Goal: Information Seeking & Learning: Learn about a topic

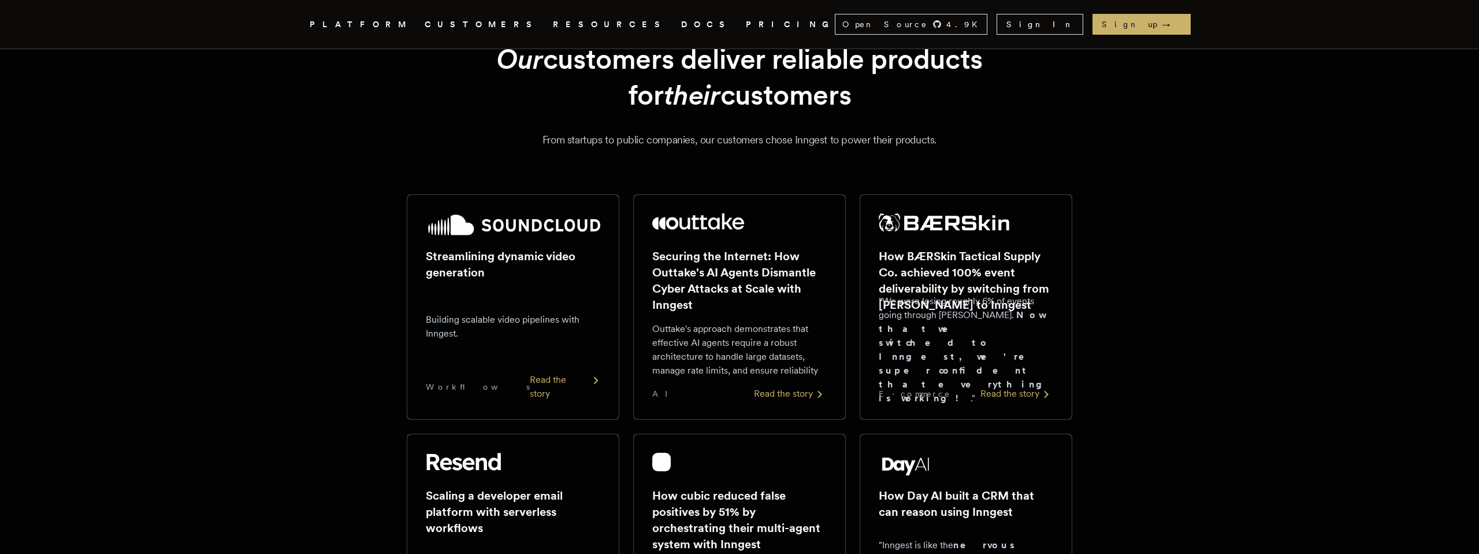
scroll to position [87, 0]
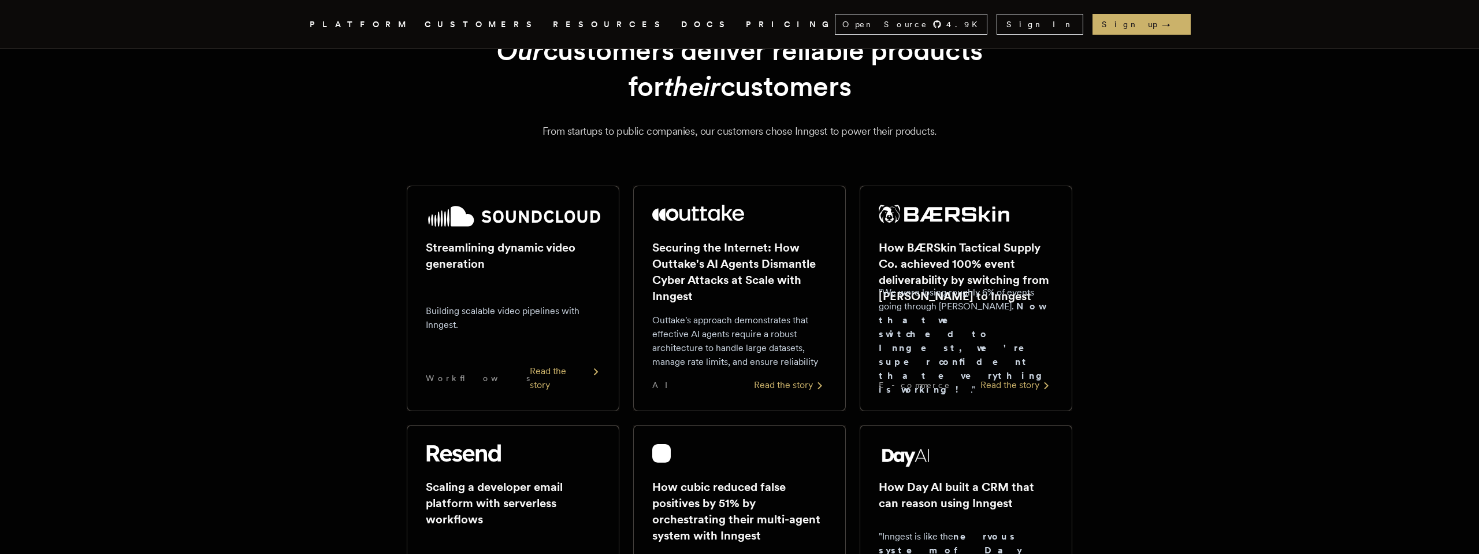
click at [566, 391] on div "Read the story" at bounding box center [565, 378] width 70 height 28
click at [747, 387] on div "AI Read the story" at bounding box center [739, 385] width 175 height 14
click at [972, 389] on div "E-commerce Read the story" at bounding box center [966, 385] width 175 height 14
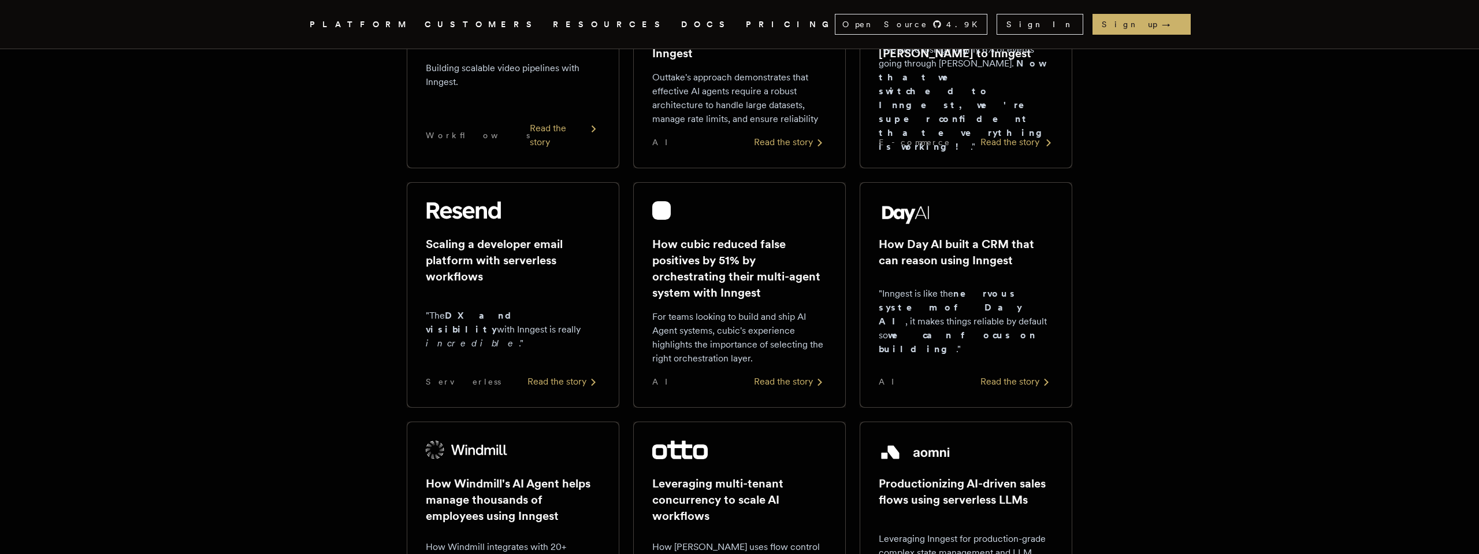
scroll to position [359, 0]
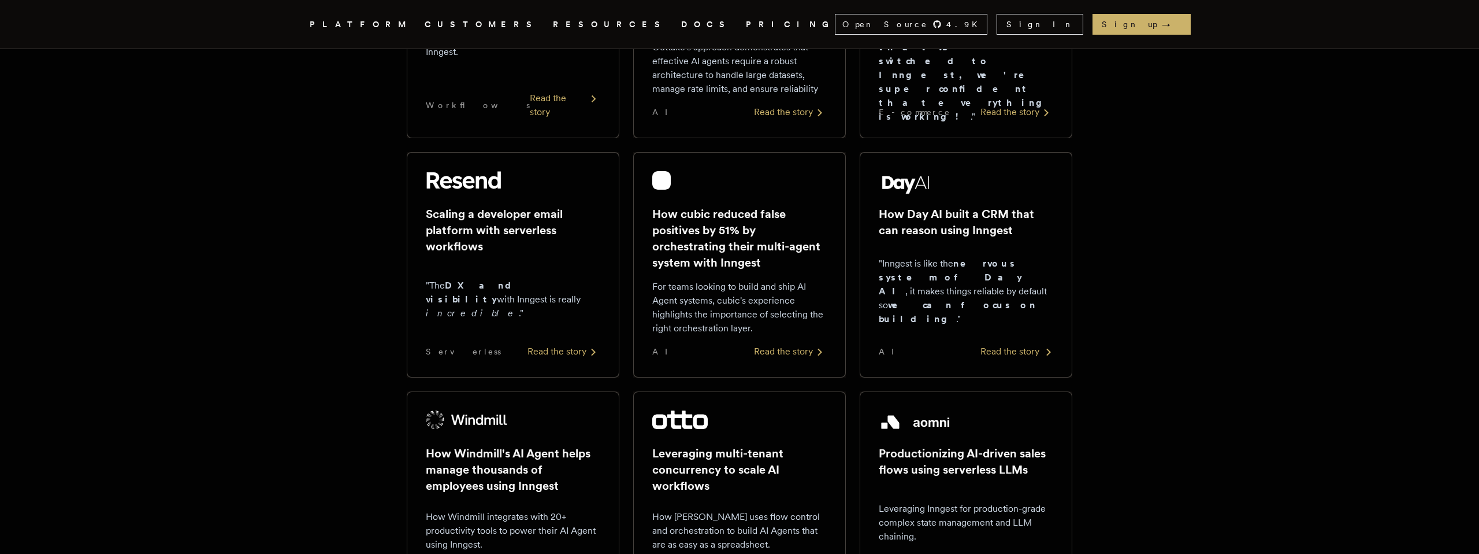
click at [970, 341] on div "How Day AI built a CRM that can reason using Inngest "Inngest is like the nervo…" at bounding box center [966, 264] width 175 height 187
click at [799, 343] on div "How cubic reduced false positives by 51% by orchestrating their multi-agent sys…" at bounding box center [739, 264] width 175 height 187
click at [588, 350] on div "Read the story" at bounding box center [564, 351] width 73 height 14
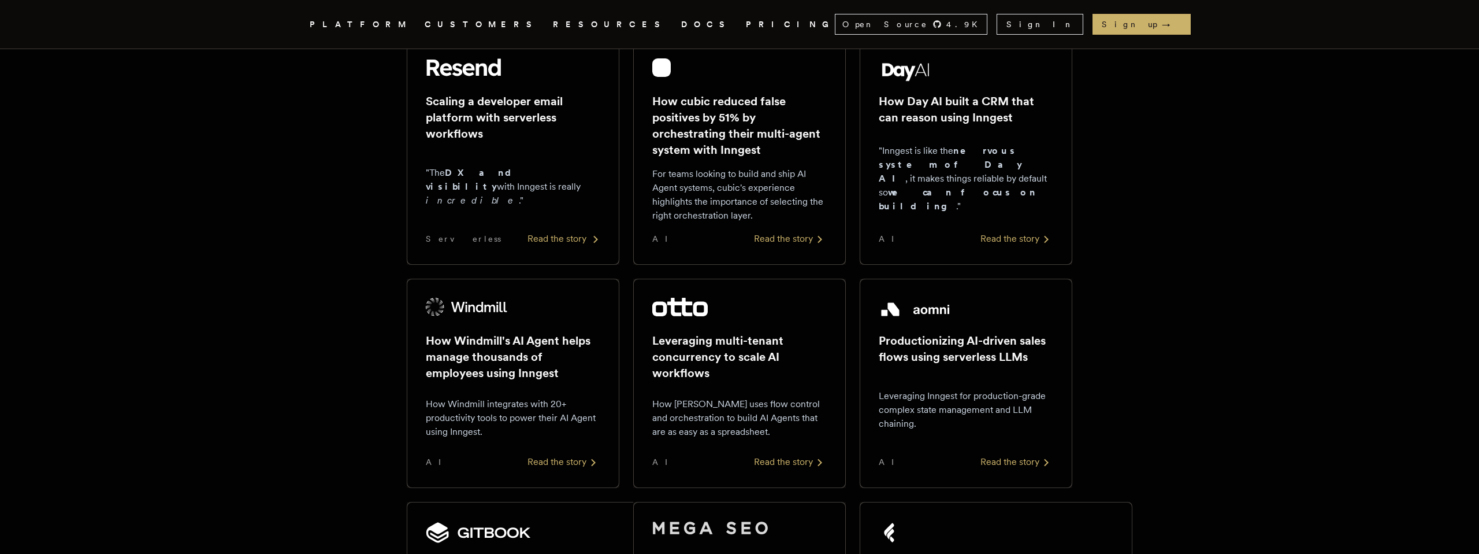
scroll to position [566, 0]
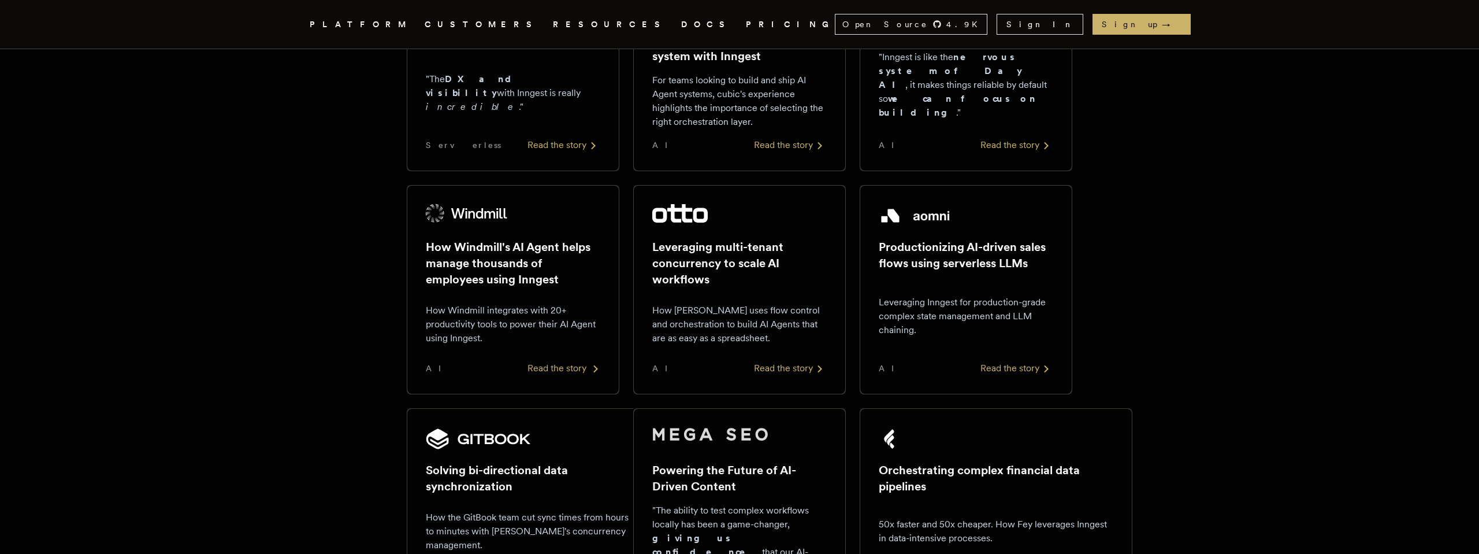
click at [576, 357] on div "How Windmill's AI Agent helps manage thousands of employees using Inngest How W…" at bounding box center [513, 289] width 175 height 171
click at [776, 364] on div "Read the story" at bounding box center [790, 368] width 73 height 14
click at [969, 375] on div "Productionizing AI-driven sales flows using serverless LLMs Leveraging Inngest …" at bounding box center [965, 289] width 211 height 208
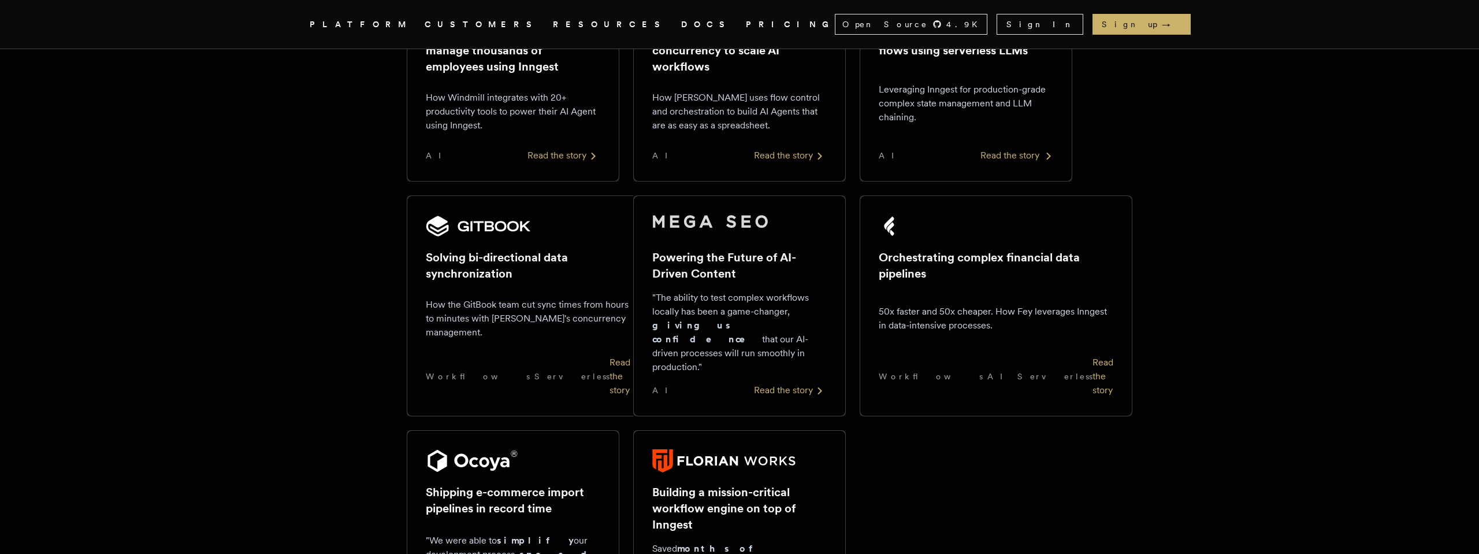
scroll to position [845, 0]
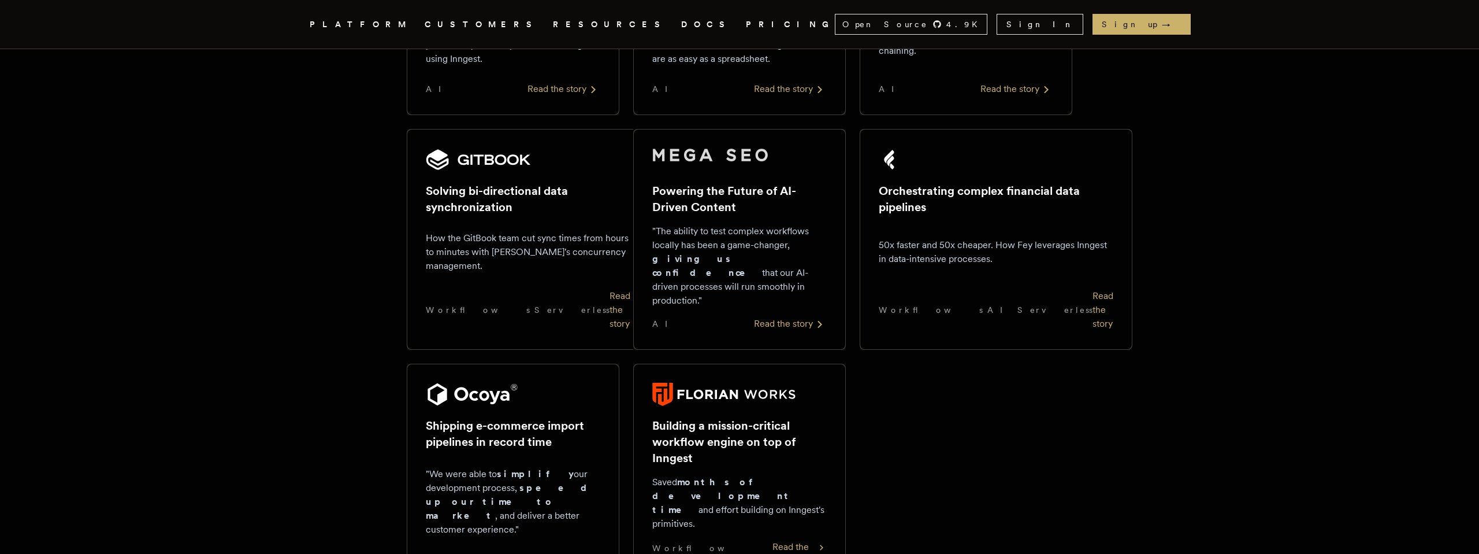
drag, startPoint x: 997, startPoint y: 285, endPoint x: 946, endPoint y: 281, distance: 51.1
click at [997, 285] on div "Orchestrating complex financial data pipelines 50x faster and 50x cheaper. How …" at bounding box center [996, 239] width 235 height 183
click at [781, 281] on div "Powering the Future of AI-Driven Content "The ability to test complex workflows…" at bounding box center [739, 239] width 175 height 183
click at [552, 273] on div "How the GitBook team cut sync times from hours to minutes with [PERSON_NAME]'s …" at bounding box center [528, 251] width 205 height 55
click at [547, 508] on div "Shipping e-commerce import pipelines in record time "We were able to simplify o…" at bounding box center [513, 475] width 175 height 185
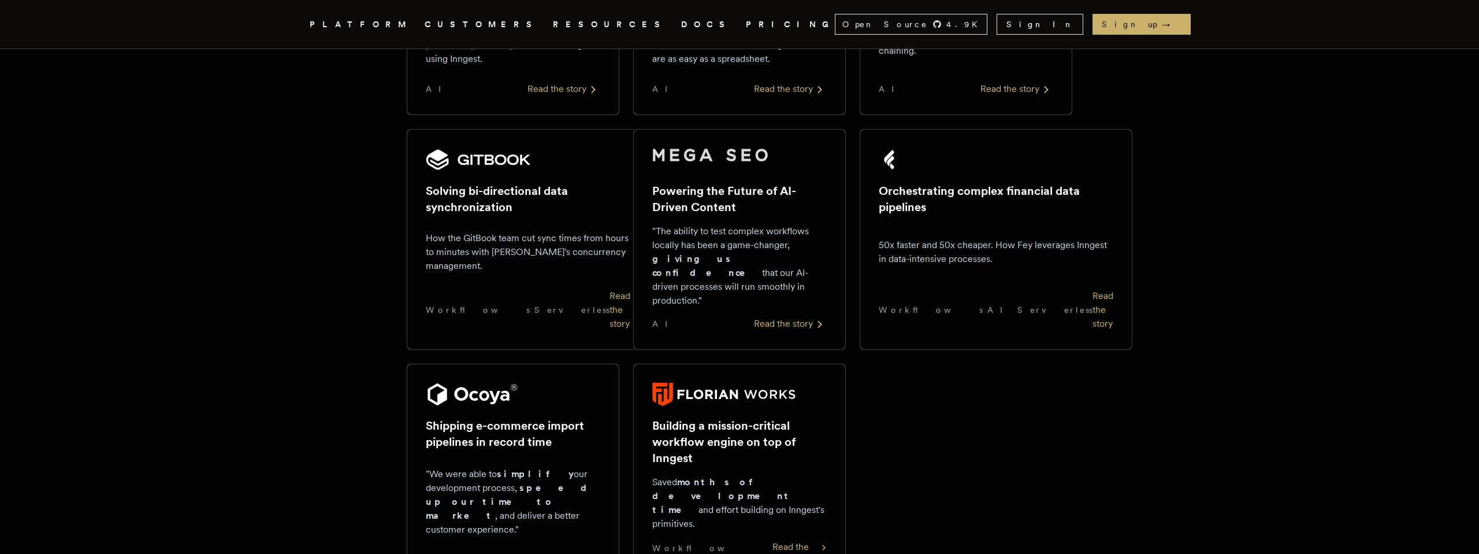
click at [773, 540] on div "Read the story" at bounding box center [800, 554] width 54 height 28
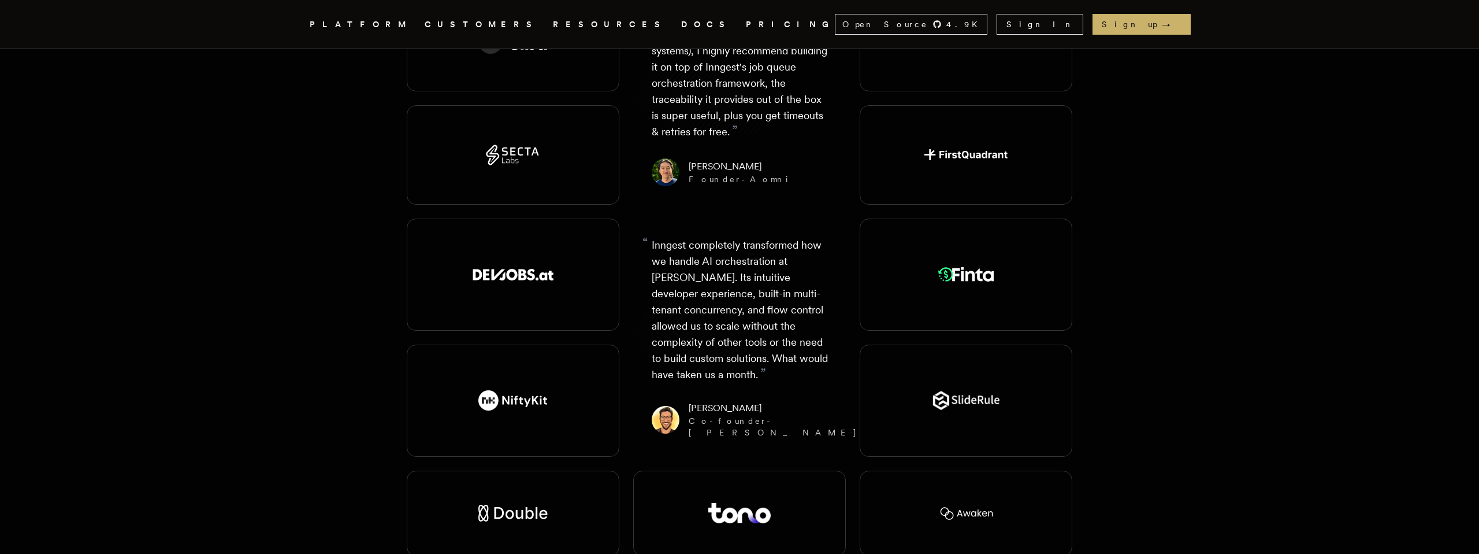
scroll to position [2133, 0]
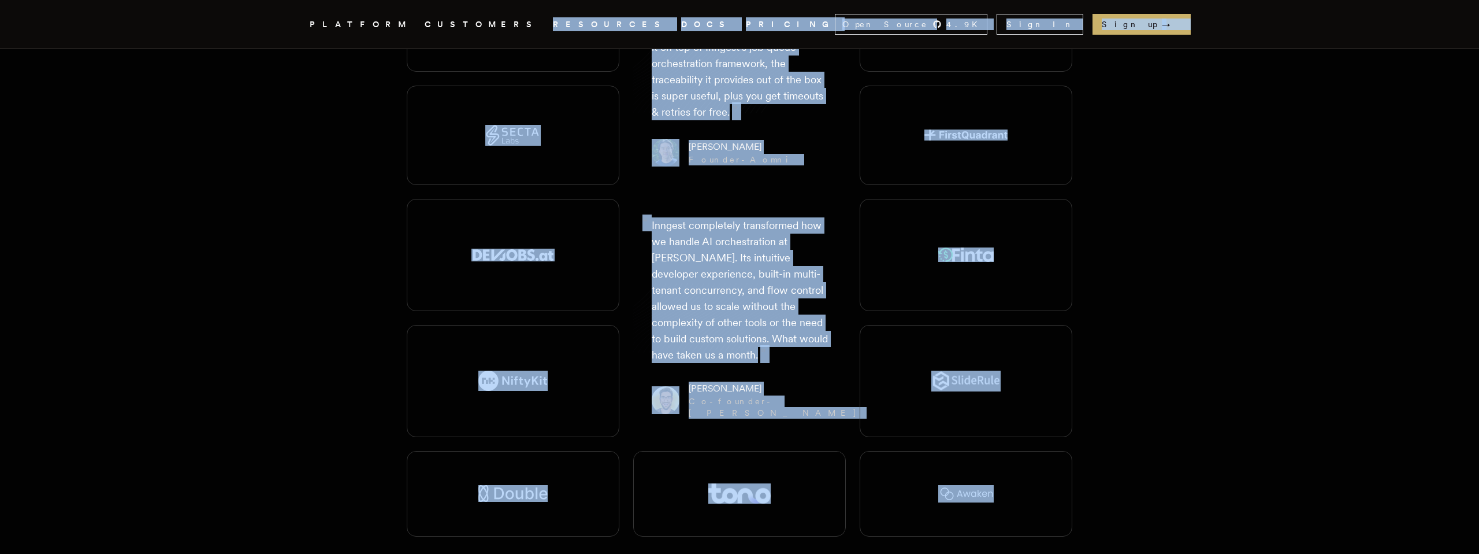
drag, startPoint x: 1134, startPoint y: 474, endPoint x: 472, endPoint y: 42, distance: 790.8
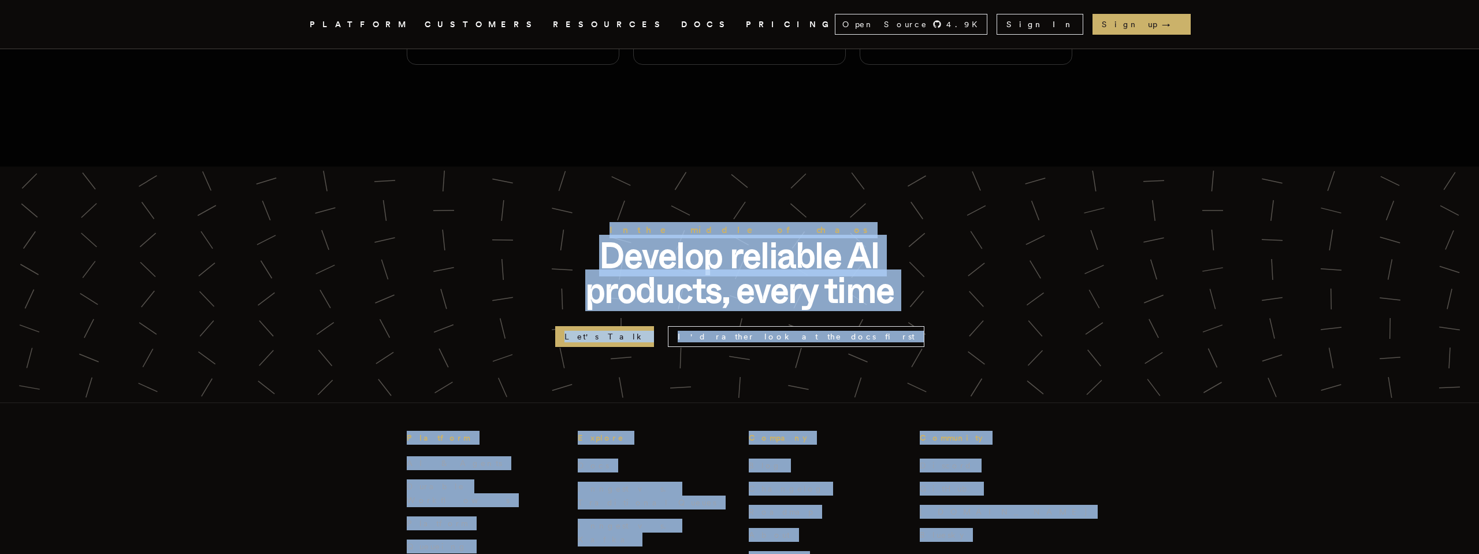
scroll to position [2858, 0]
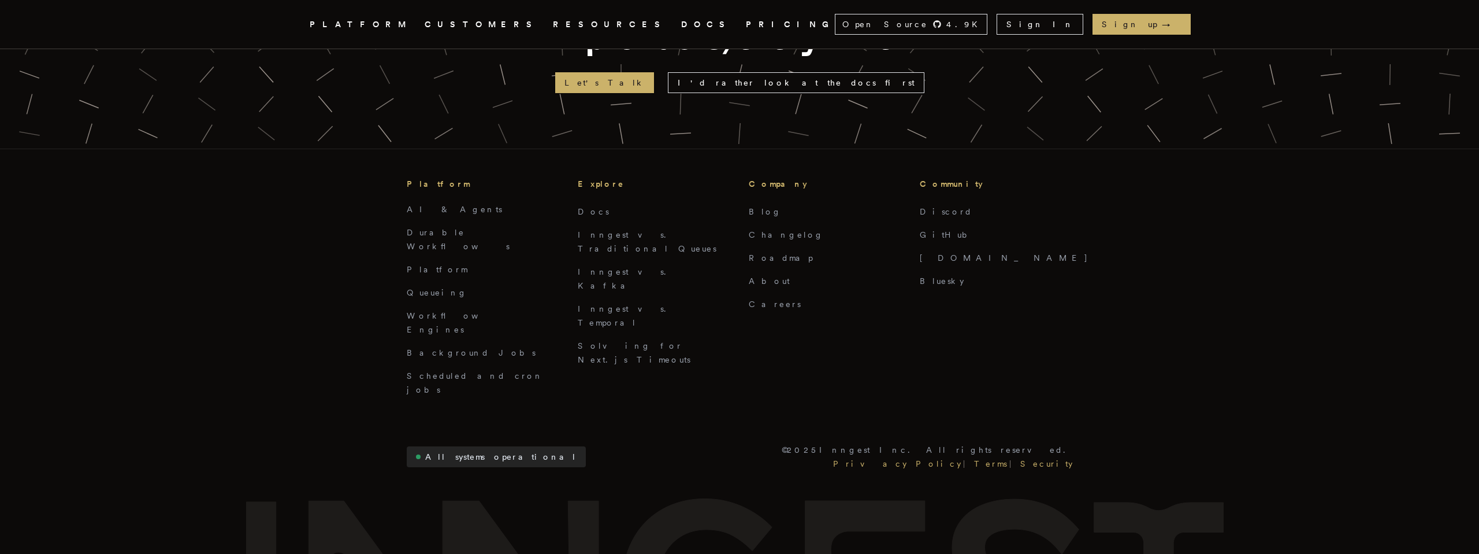
drag, startPoint x: 368, startPoint y: 279, endPoint x: 821, endPoint y: 70, distance: 499.0
copy div "Streamlining dynamic video generation Building scalable video pipelines with In…"
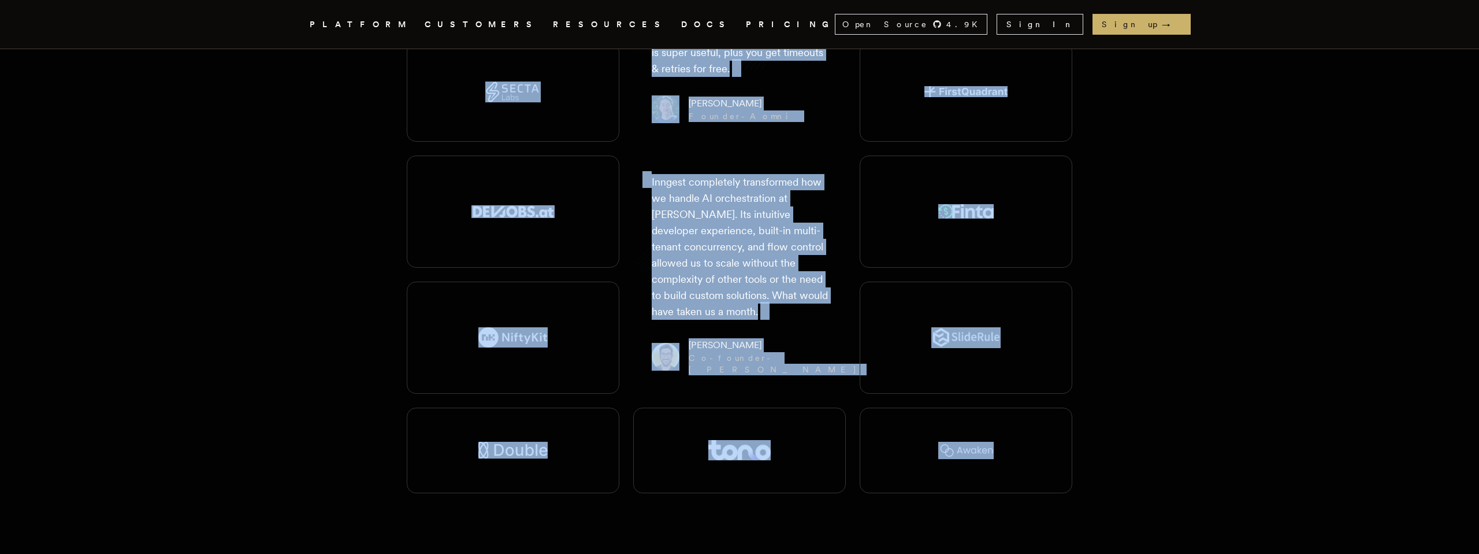
scroll to position [2136, 0]
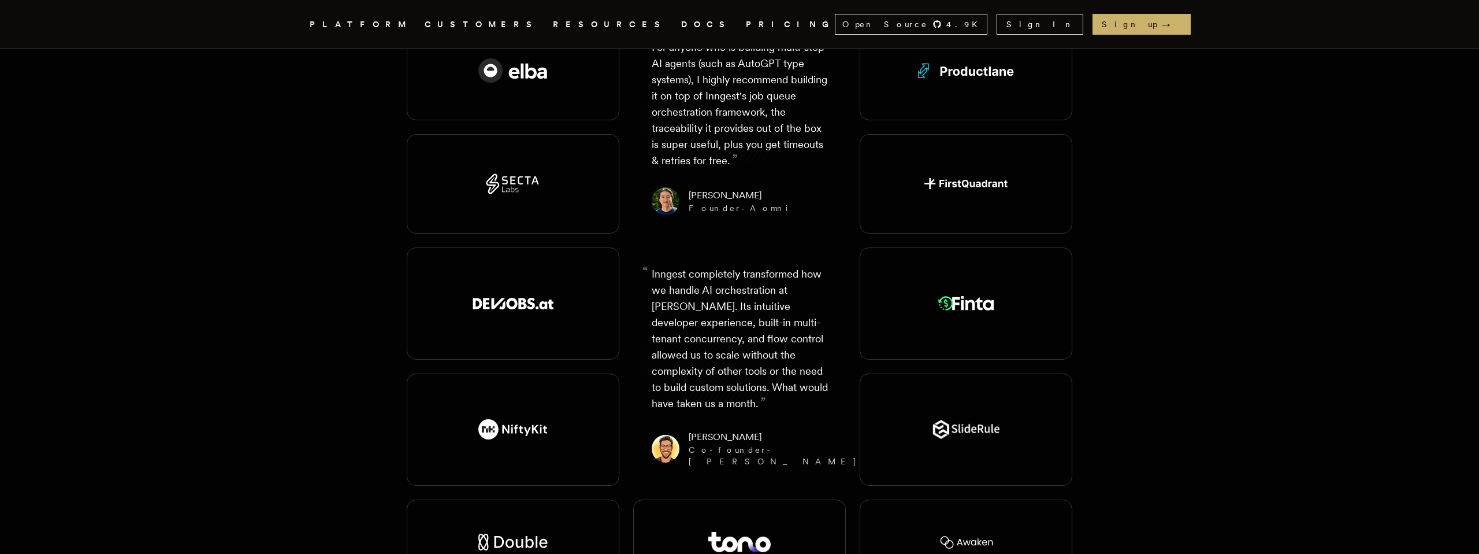
scroll to position [2089, 0]
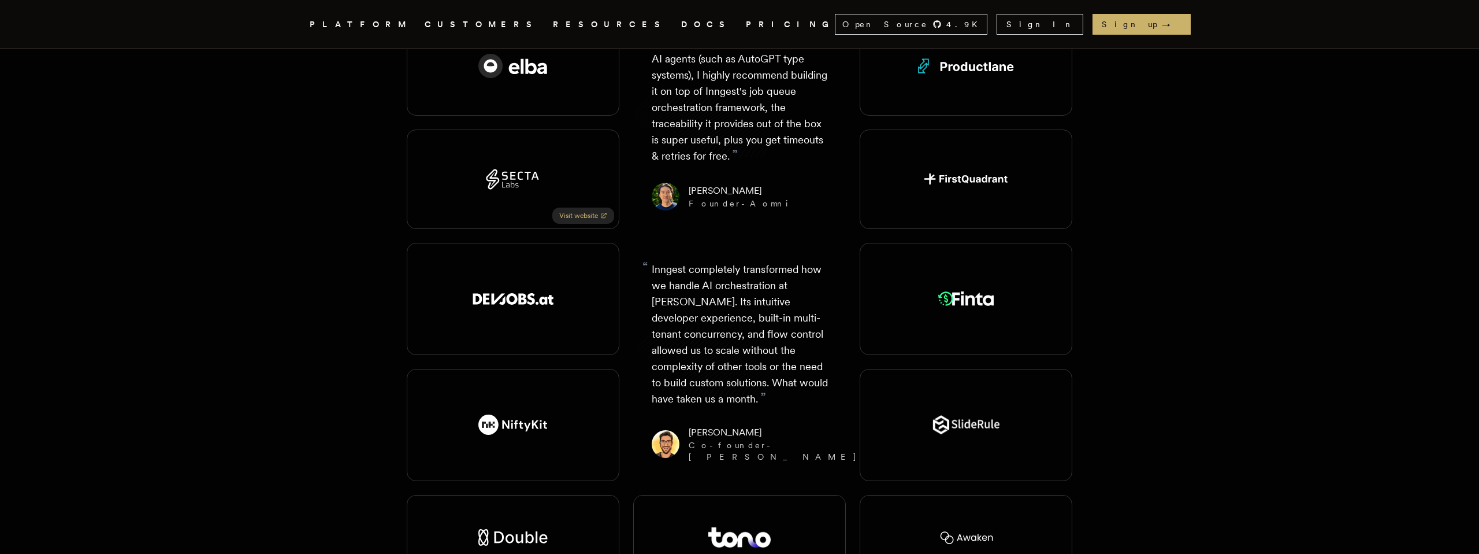
click at [585, 207] on link "Visit website" at bounding box center [583, 215] width 62 height 16
click at [590, 333] on link "Visit website" at bounding box center [583, 341] width 62 height 16
click at [584, 459] on link "Visit website" at bounding box center [583, 467] width 62 height 16
click at [597, 495] on div at bounding box center [513, 538] width 213 height 86
click at [797, 495] on div at bounding box center [739, 538] width 213 height 86
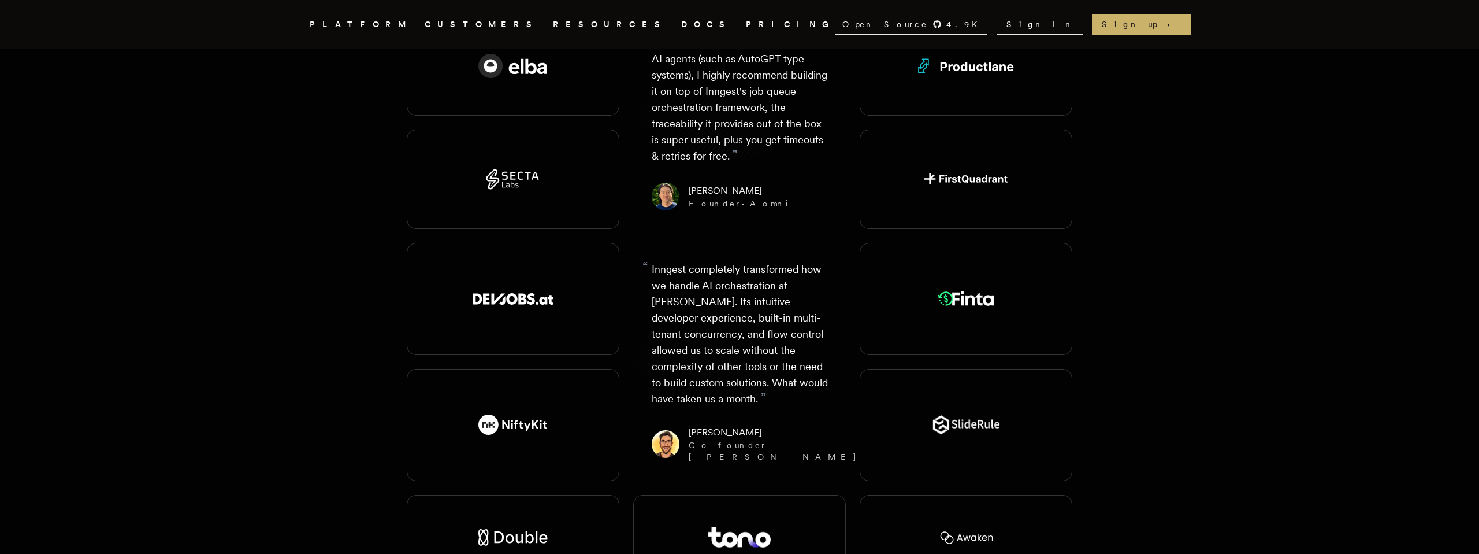
click at [986, 369] on div at bounding box center [966, 425] width 213 height 112
click at [1035, 333] on link "Visit website" at bounding box center [1036, 341] width 62 height 16
click at [1041, 207] on link "Visit website" at bounding box center [1036, 215] width 62 height 16
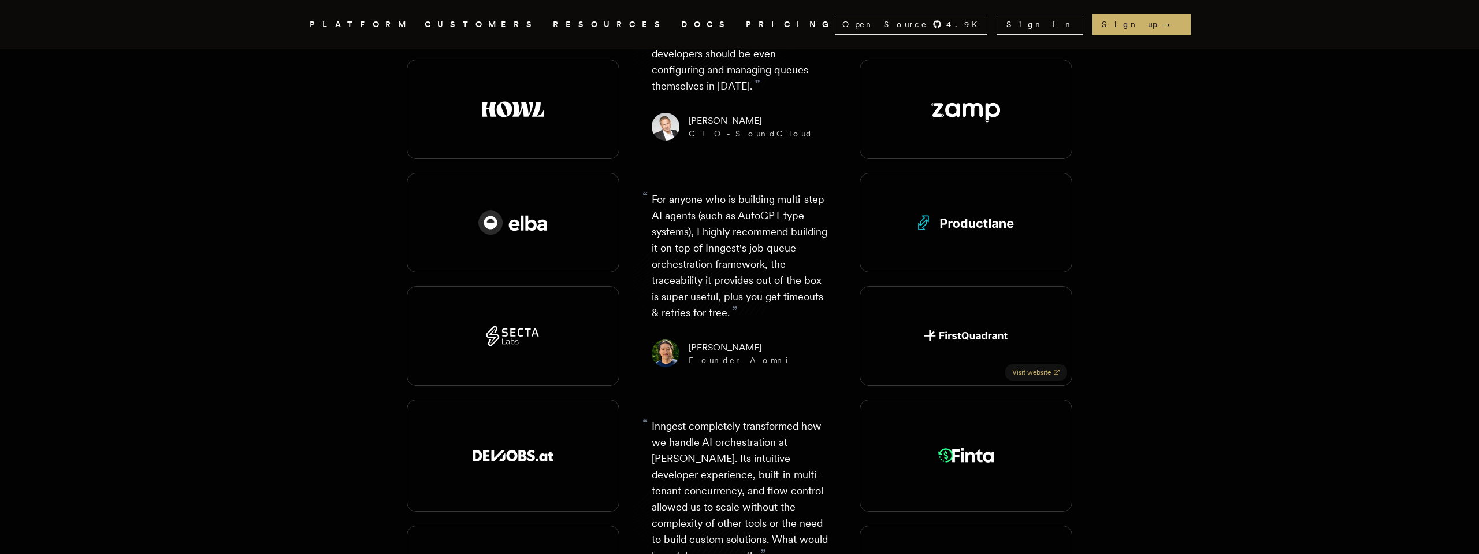
scroll to position [1920, 0]
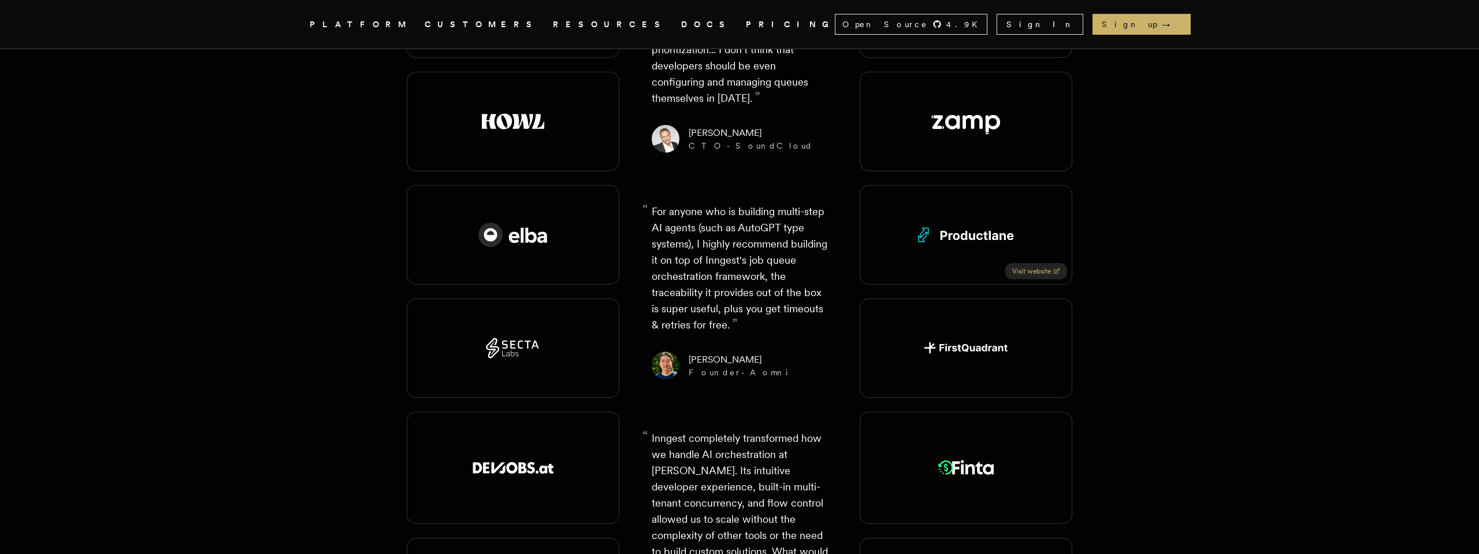
click at [1030, 263] on link "Visit website" at bounding box center [1036, 271] width 62 height 16
click at [575, 263] on link "Visit website" at bounding box center [583, 271] width 62 height 16
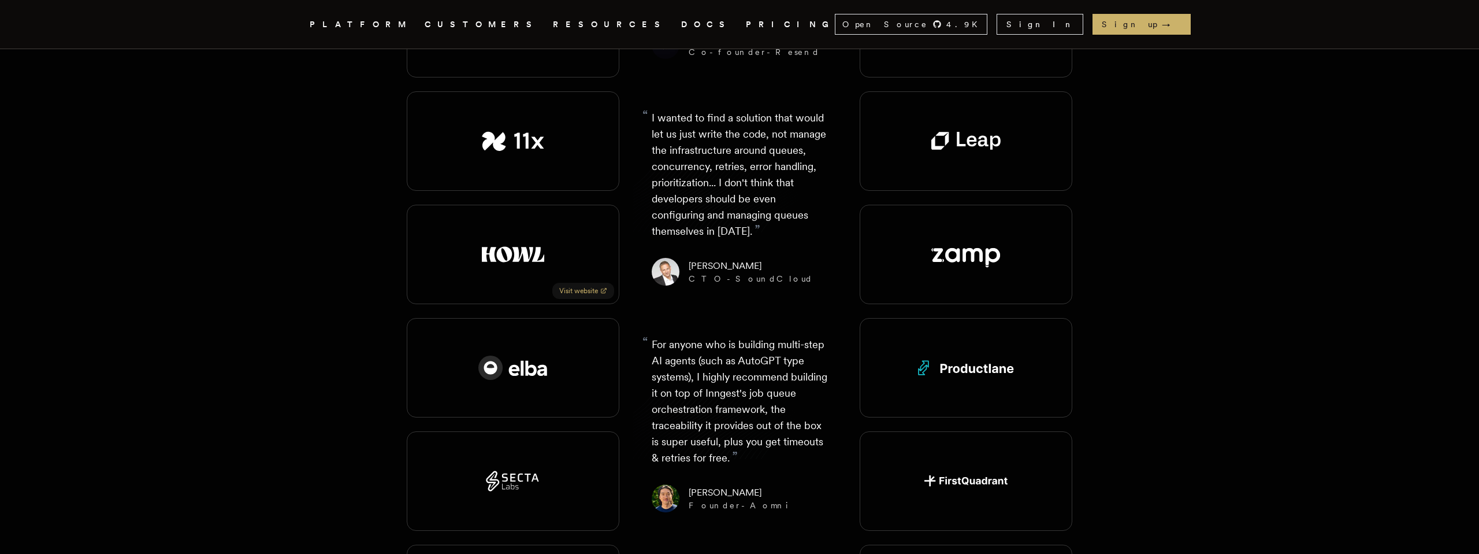
scroll to position [1785, 0]
click at [582, 284] on link "Visit website" at bounding box center [583, 292] width 62 height 16
click at [1018, 284] on link "Visit website" at bounding box center [1036, 292] width 62 height 16
click at [1020, 171] on link "Visit website" at bounding box center [1036, 179] width 62 height 16
click at [580, 171] on link "Visit website" at bounding box center [583, 179] width 62 height 16
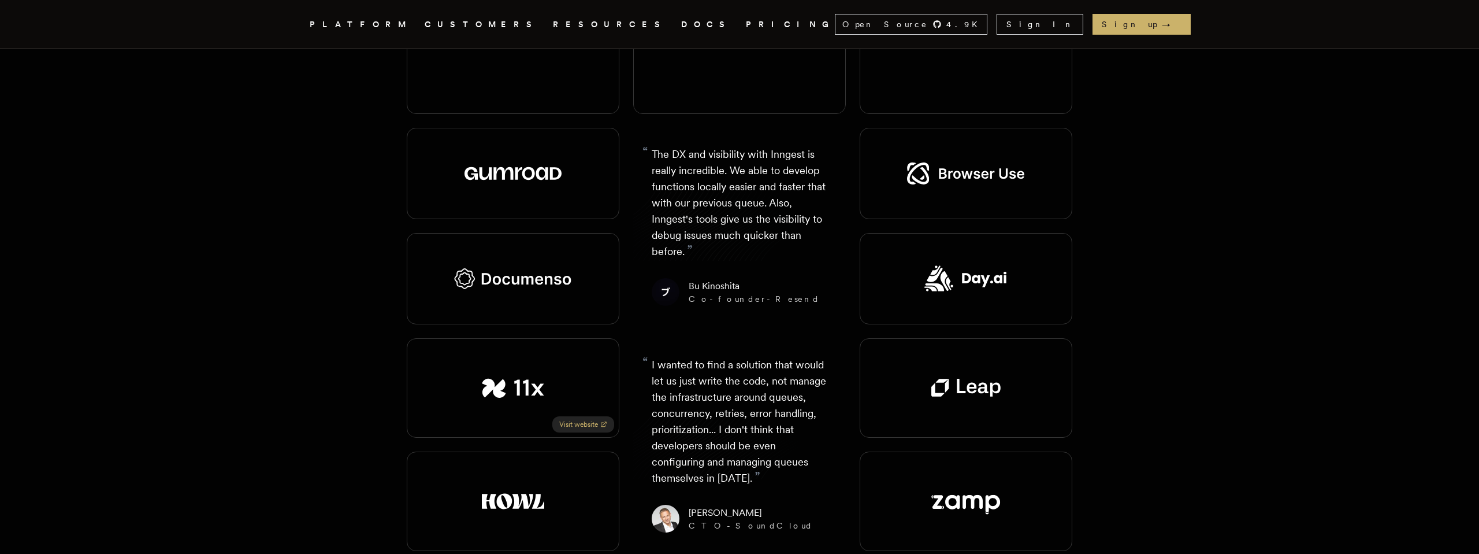
scroll to position [1527, 0]
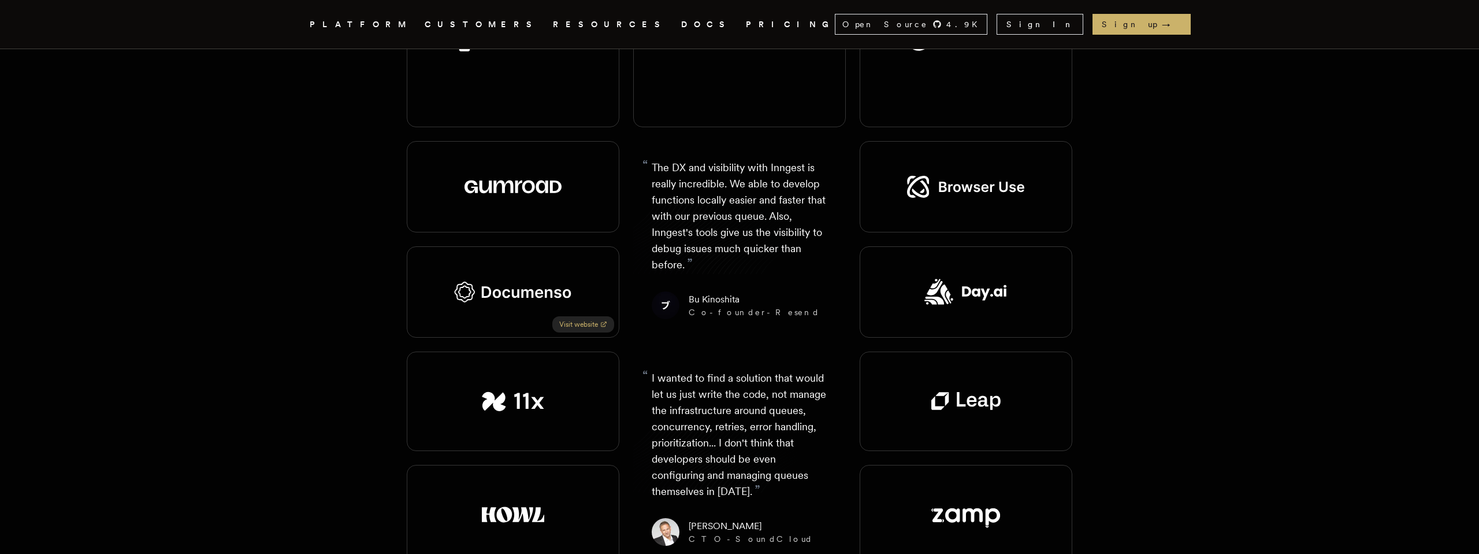
click at [581, 316] on link "Visit website" at bounding box center [583, 324] width 62 height 16
click at [1040, 316] on link "Visit website" at bounding box center [1036, 324] width 62 height 16
click at [1019, 211] on link "Visit website" at bounding box center [1036, 219] width 62 height 16
click at [571, 211] on link "Visit website" at bounding box center [583, 219] width 62 height 16
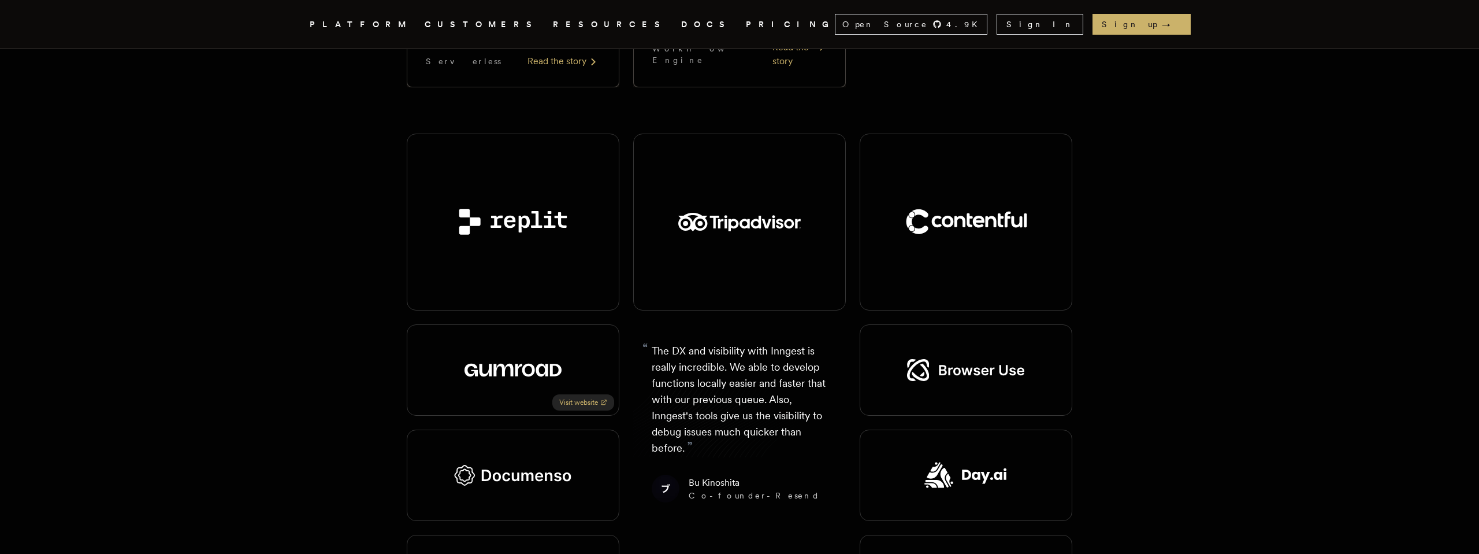
scroll to position [1292, 0]
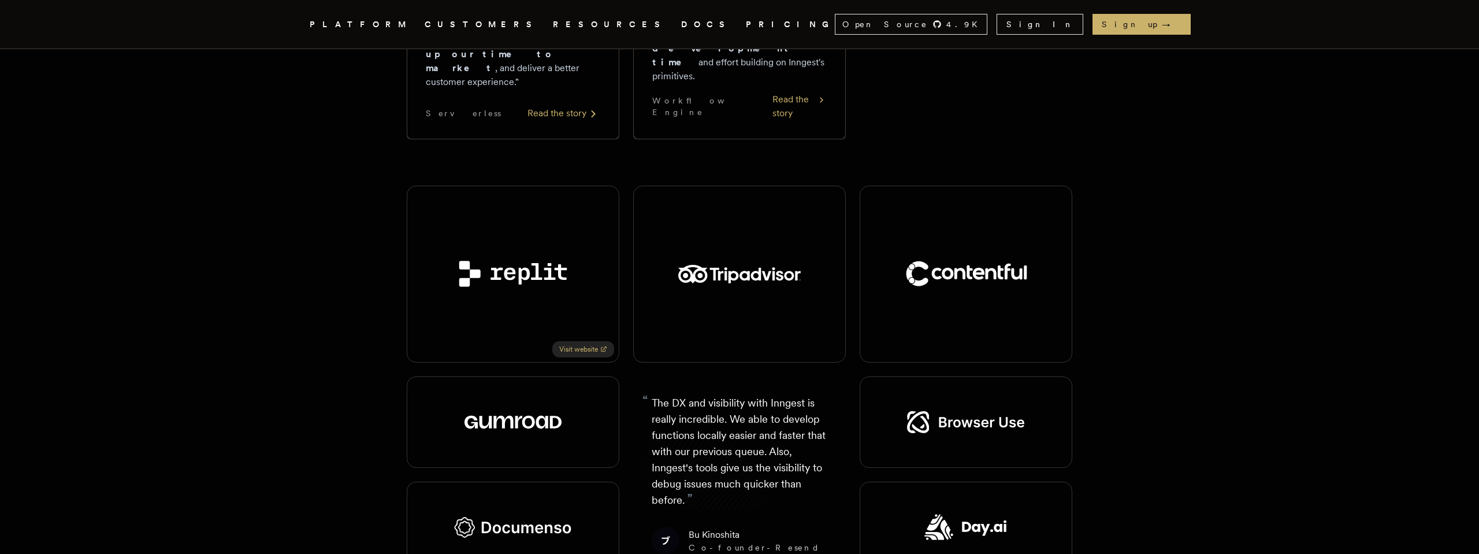
click at [574, 341] on link "Visit website" at bounding box center [583, 349] width 62 height 16
click at [806, 341] on link "Visit website" at bounding box center [810, 349] width 62 height 16
click at [1019, 341] on link "Visit website" at bounding box center [1036, 349] width 62 height 16
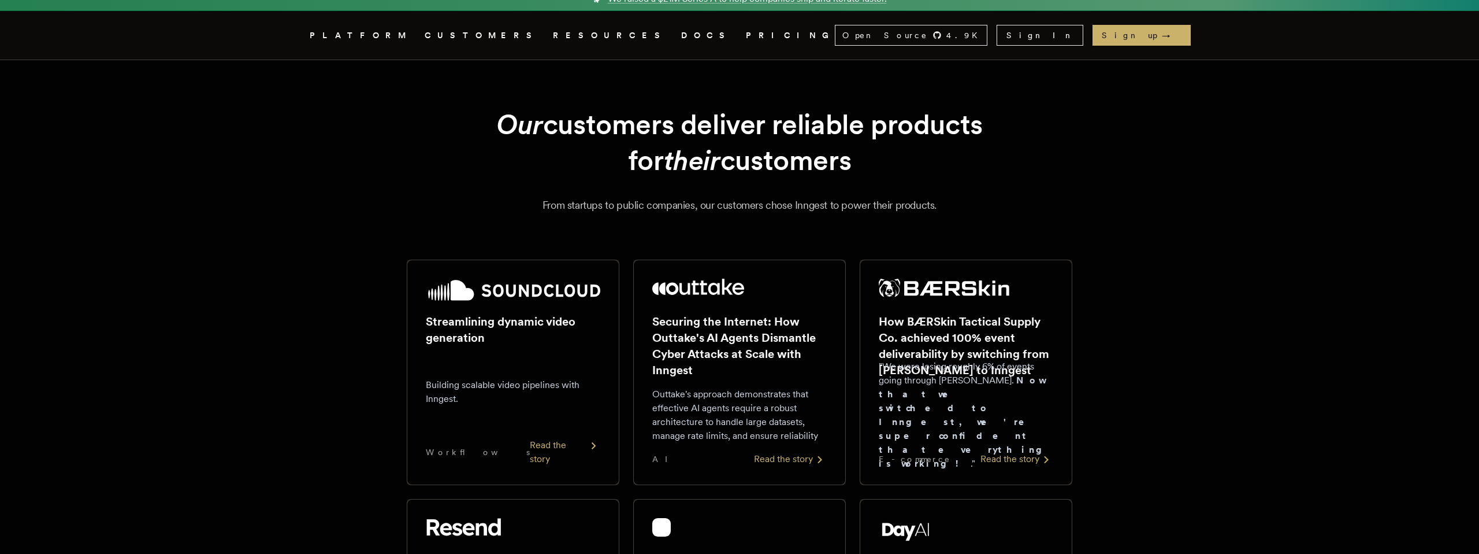
scroll to position [0, 0]
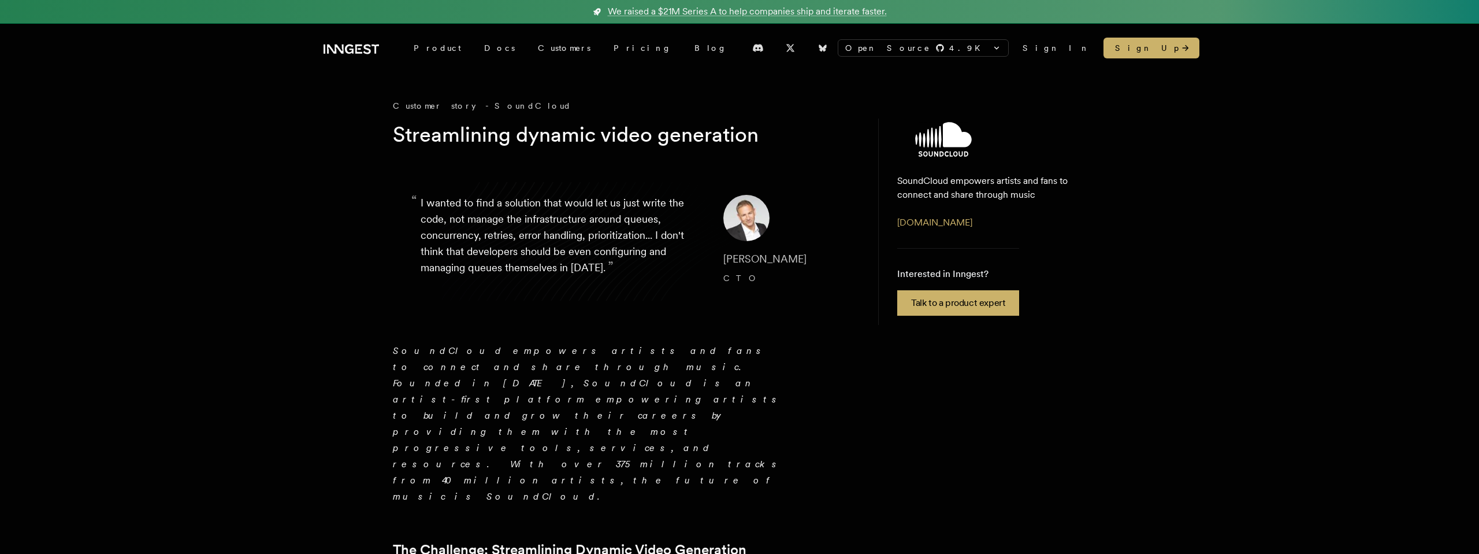
click at [747, 288] on blockquote "“ I wanted to find a solution that would let us just write the code, not manage…" at bounding box center [624, 241] width 462 height 148
drag, startPoint x: 749, startPoint y: 288, endPoint x: 711, endPoint y: 255, distance: 50.8
click at [712, 255] on blockquote "“ I wanted to find a solution that would let us just write the code, not manage…" at bounding box center [624, 241] width 462 height 148
copy cite "Matthew Drooker CTO"
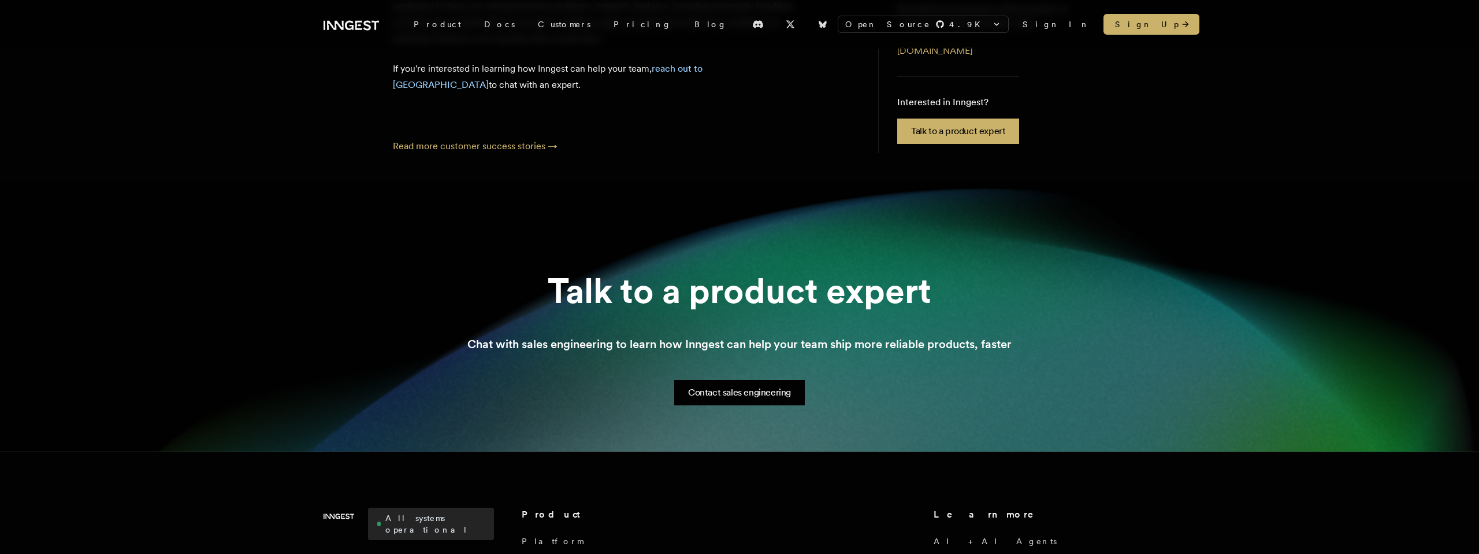
scroll to position [1482, 0]
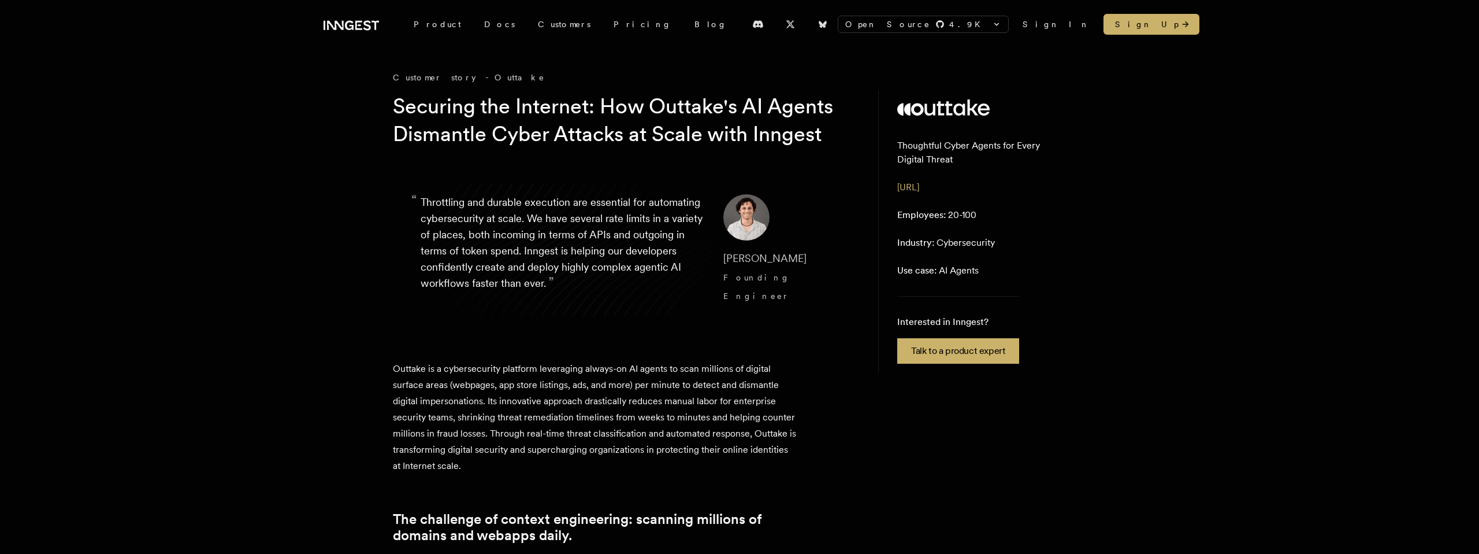
scroll to position [32, 0]
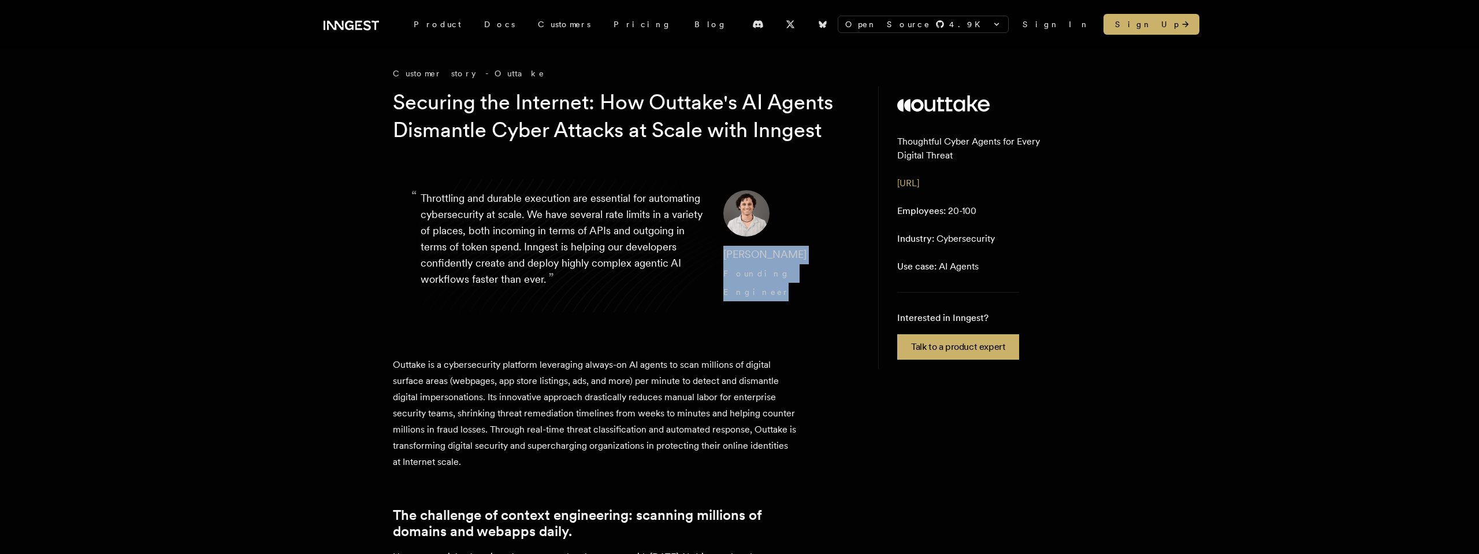
drag, startPoint x: 792, startPoint y: 312, endPoint x: 706, endPoint y: 279, distance: 92.2
click at [706, 279] on blockquote "“ Throttling and durable execution are essential for automating cybersecurity a…" at bounding box center [624, 245] width 462 height 166
copy cite "Diego Escobedo Founding Engineer"
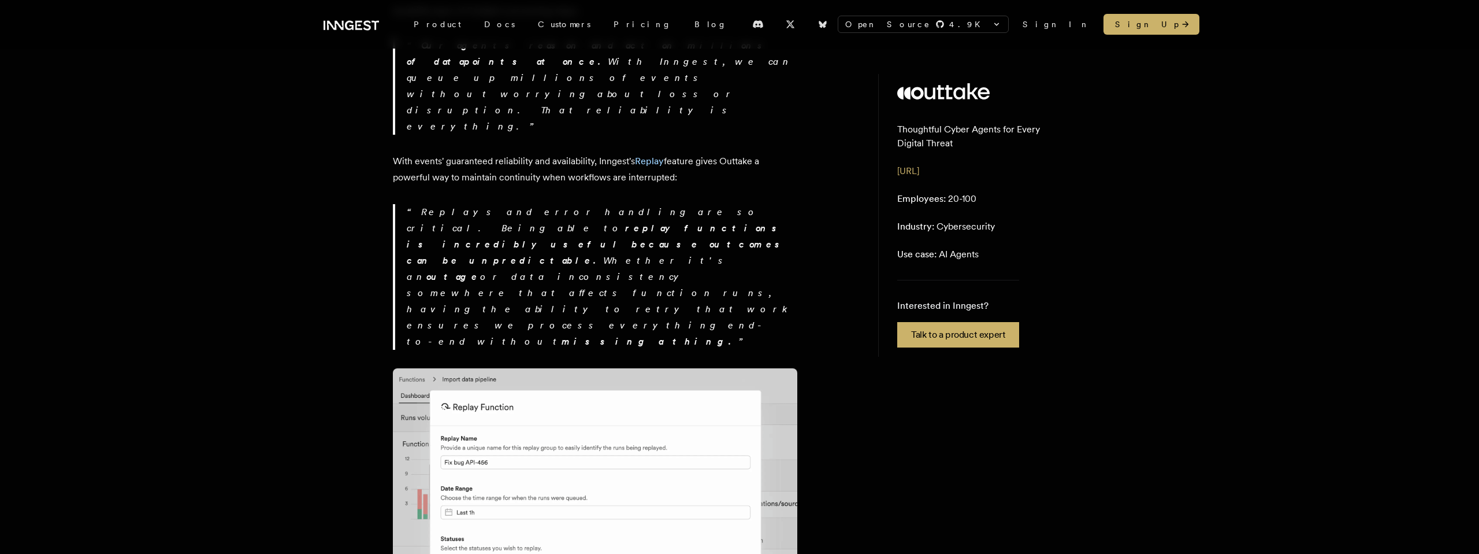
scroll to position [2199, 0]
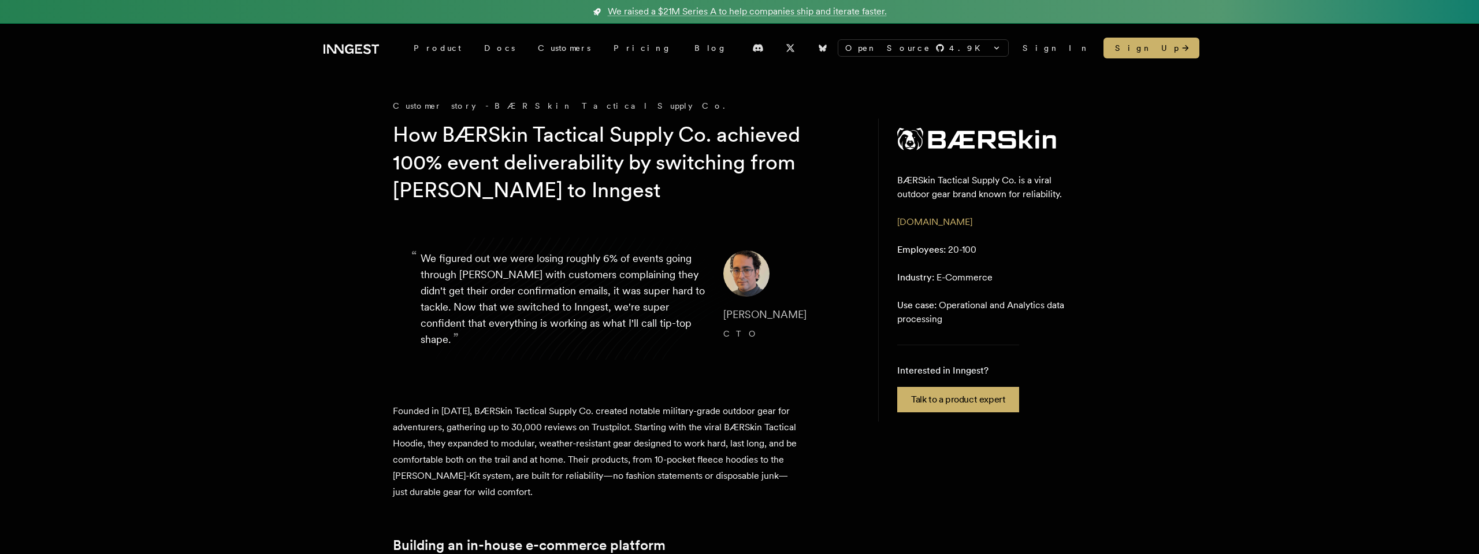
scroll to position [12, 0]
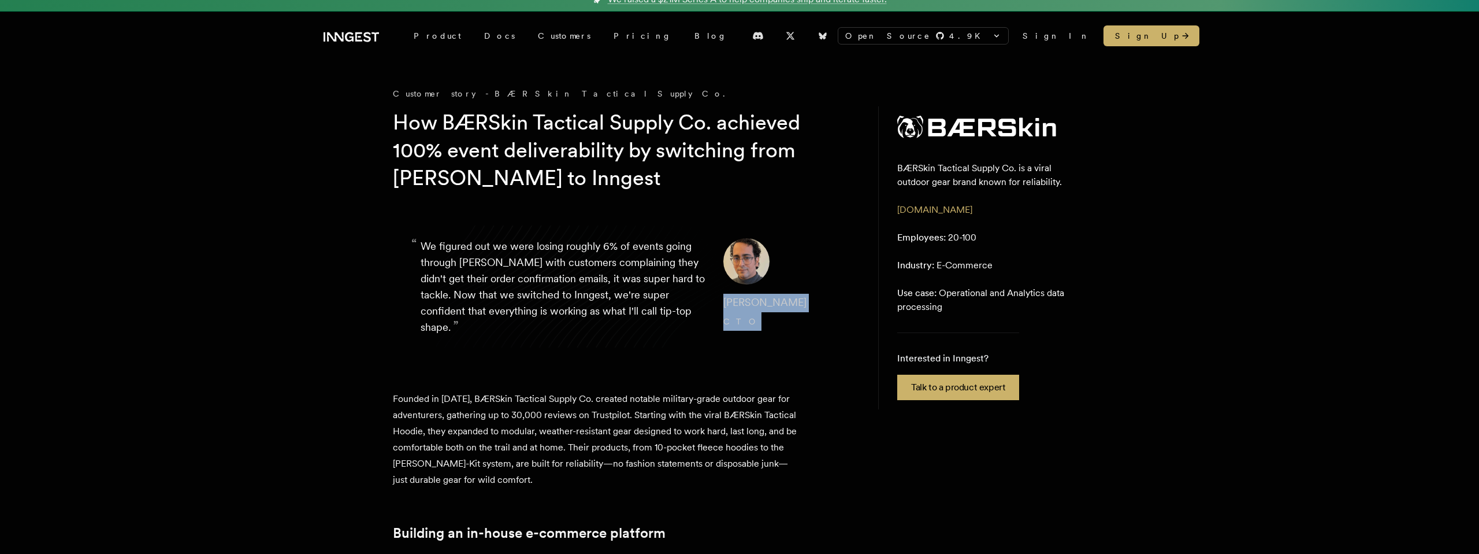
drag, startPoint x: 740, startPoint y: 325, endPoint x: 706, endPoint y: 300, distance: 42.5
click at [706, 300] on blockquote "“ We figured out we were losing roughly 6% of events going through Kafka with c…" at bounding box center [624, 286] width 462 height 153
copy cite "Gus Fune CTO"
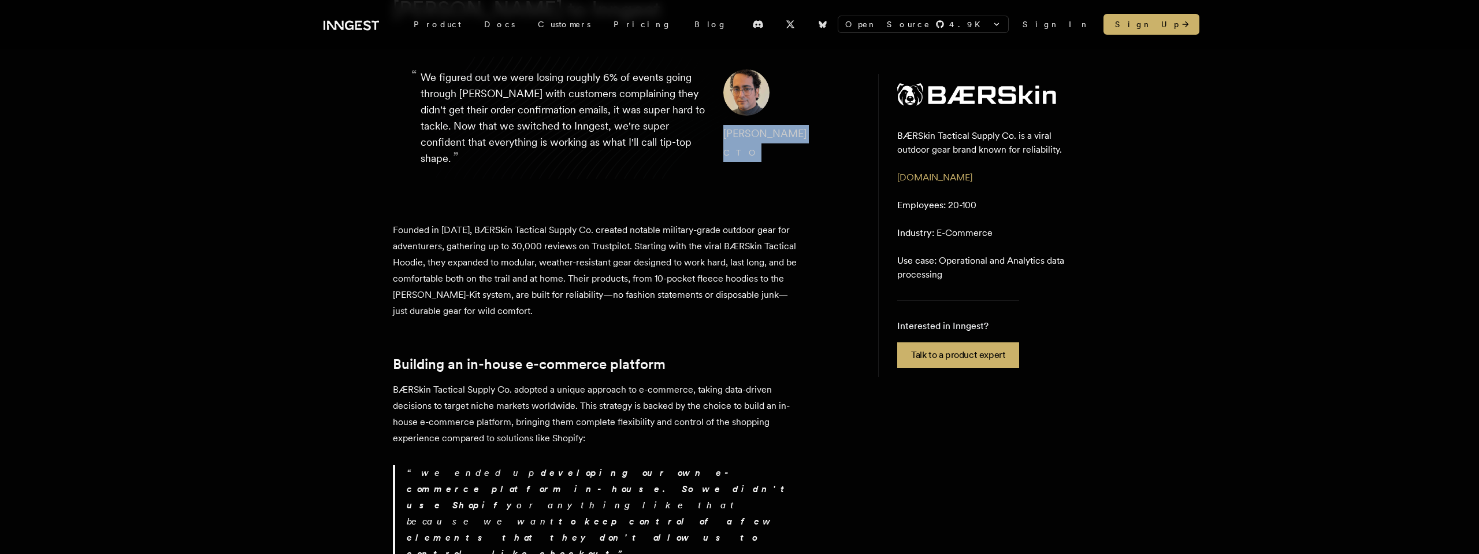
scroll to position [188, 0]
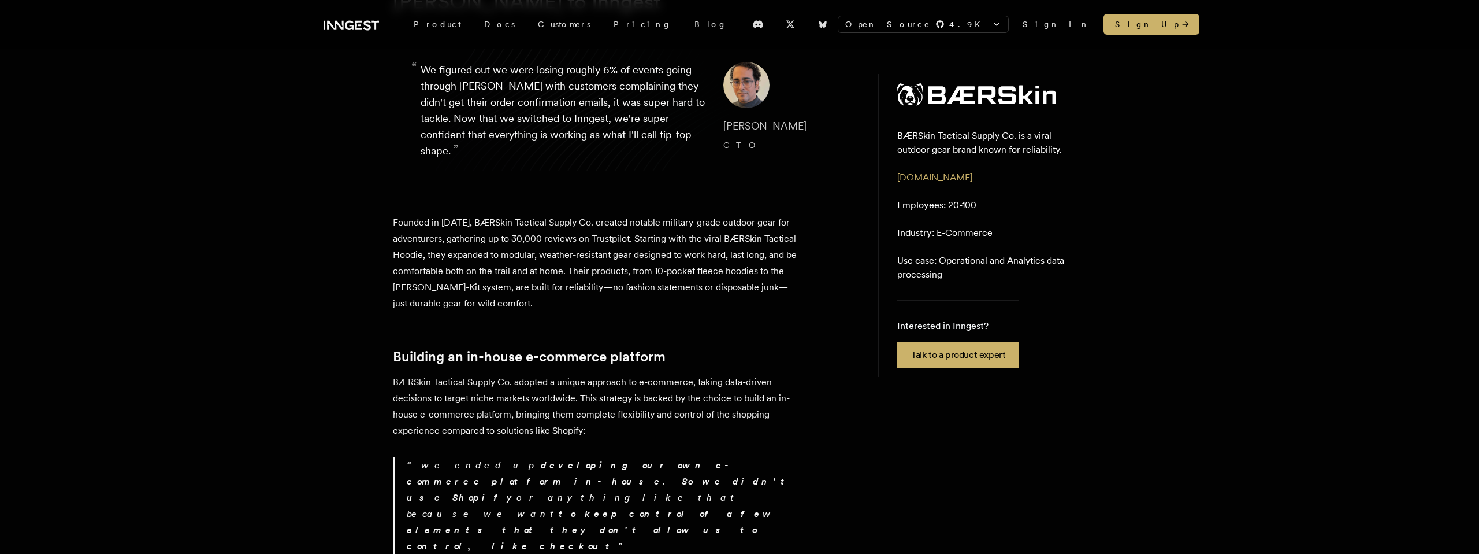
click at [714, 276] on p "Founded in 2019, BÆRSkin Tactical Supply Co. created notable military-grade out…" at bounding box center [595, 262] width 404 height 97
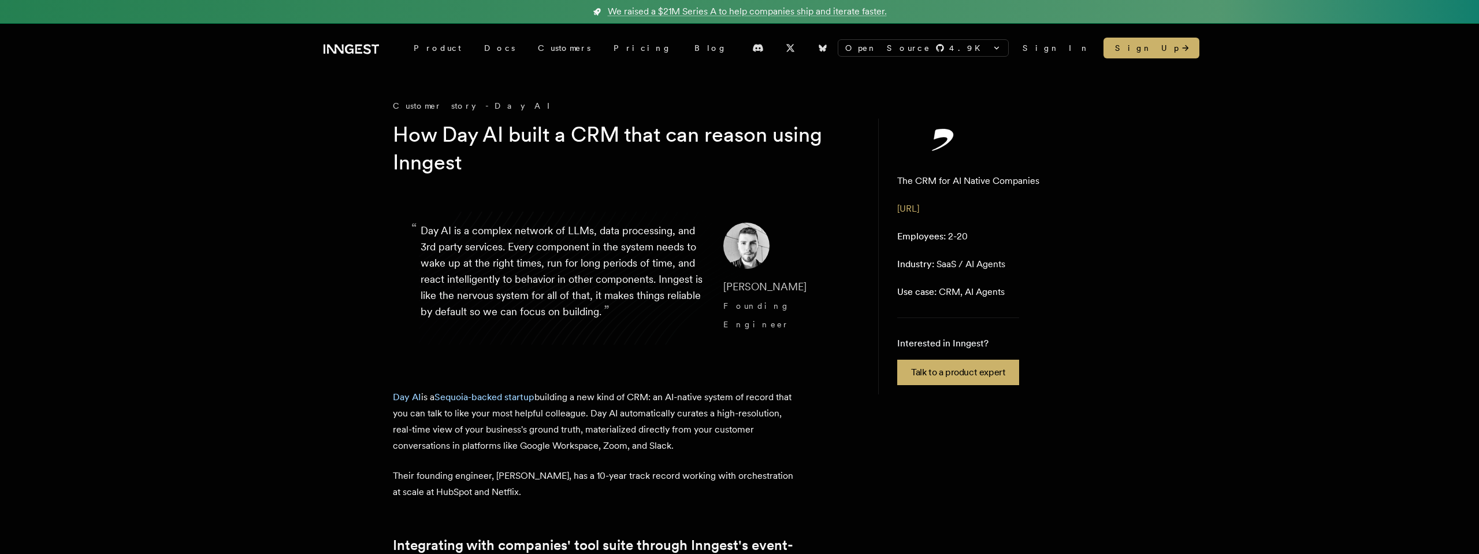
click at [701, 340] on blockquote "“ Day AI is a complex network of LLMs, data processing, and 3rd party services.…" at bounding box center [624, 278] width 462 height 166
drag, startPoint x: 789, startPoint y: 309, endPoint x: 709, endPoint y: 291, distance: 81.7
click at [709, 291] on blockquote "“ Day AI is a complex network of LLMs, data processing, and 3rd party services.…" at bounding box center [624, 278] width 462 height 166
copy cite "Erik Munson Founding Engineer"
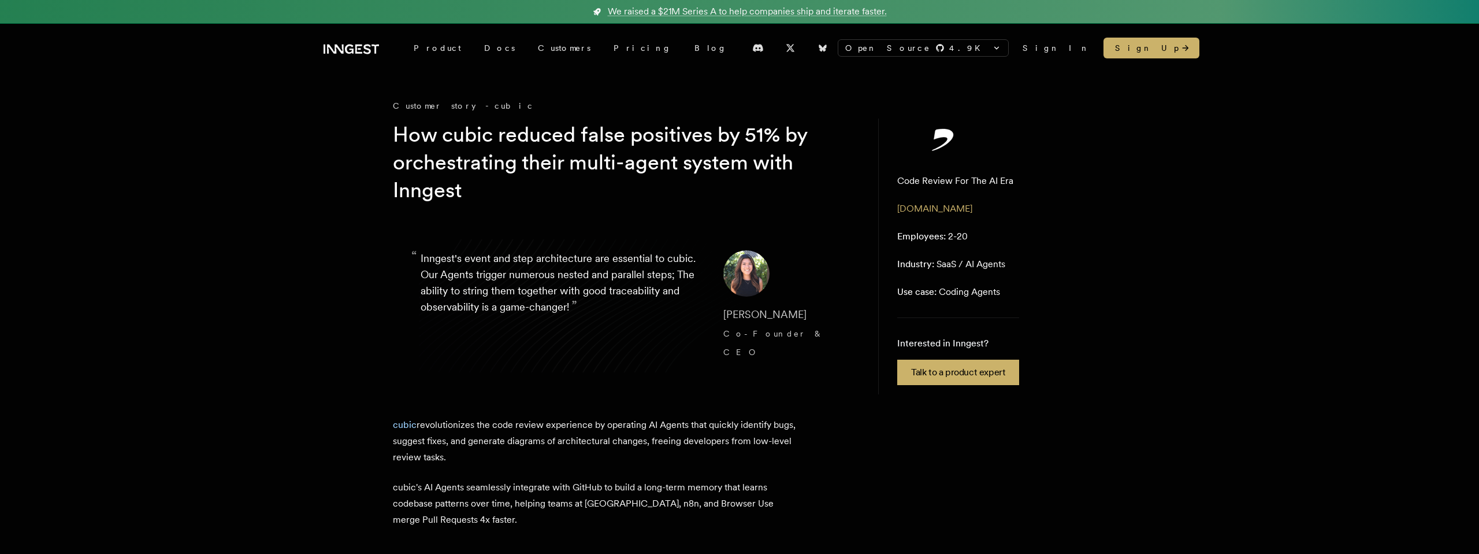
click at [644, 312] on p "“ Inngest's event and step architecture are essential to cubic. Our Agents trig…" at bounding box center [563, 305] width 284 height 111
drag, startPoint x: 788, startPoint y: 334, endPoint x: 710, endPoint y: 317, distance: 79.2
click at [710, 317] on blockquote "“ Inngest's event and step architecture are essential to cubic. Our Agents trig…" at bounding box center [624, 305] width 462 height 166
copy cite "Allis Yao Co-Founder & CEO"
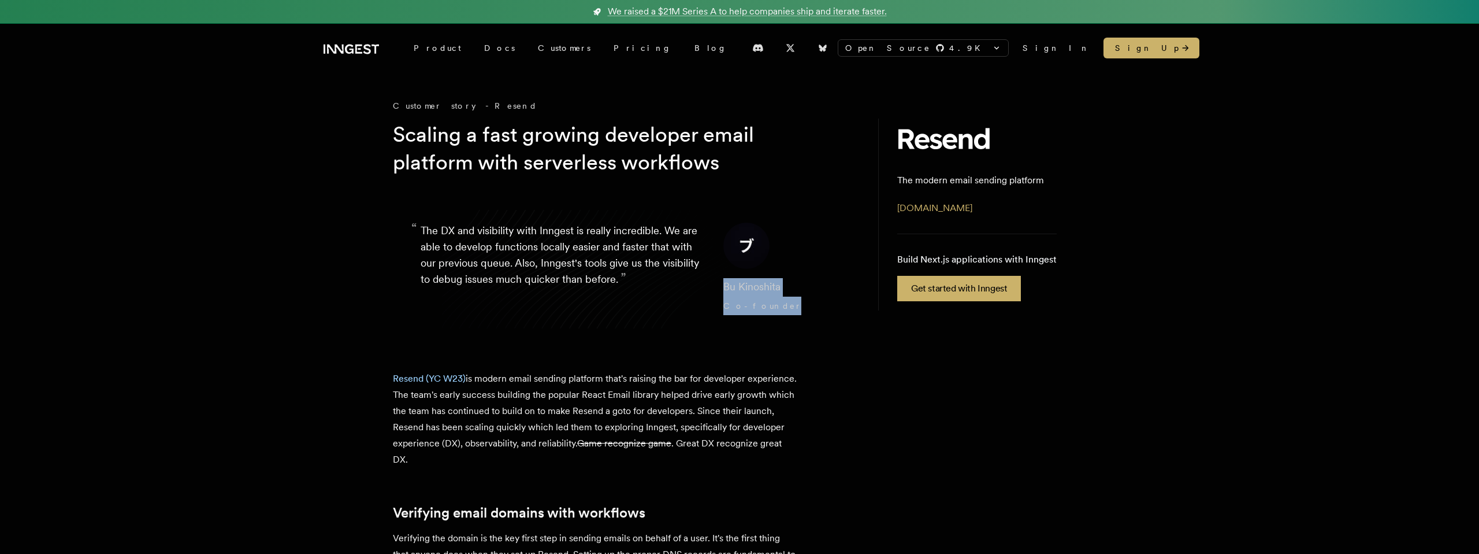
drag, startPoint x: 778, startPoint y: 313, endPoint x: 710, endPoint y: 282, distance: 75.5
click at [710, 282] on blockquote "“ The DX and visibility with Inngest is really incredible. We are able to devel…" at bounding box center [624, 269] width 462 height 148
copy cite "Bu Kinoshita Co-founder"
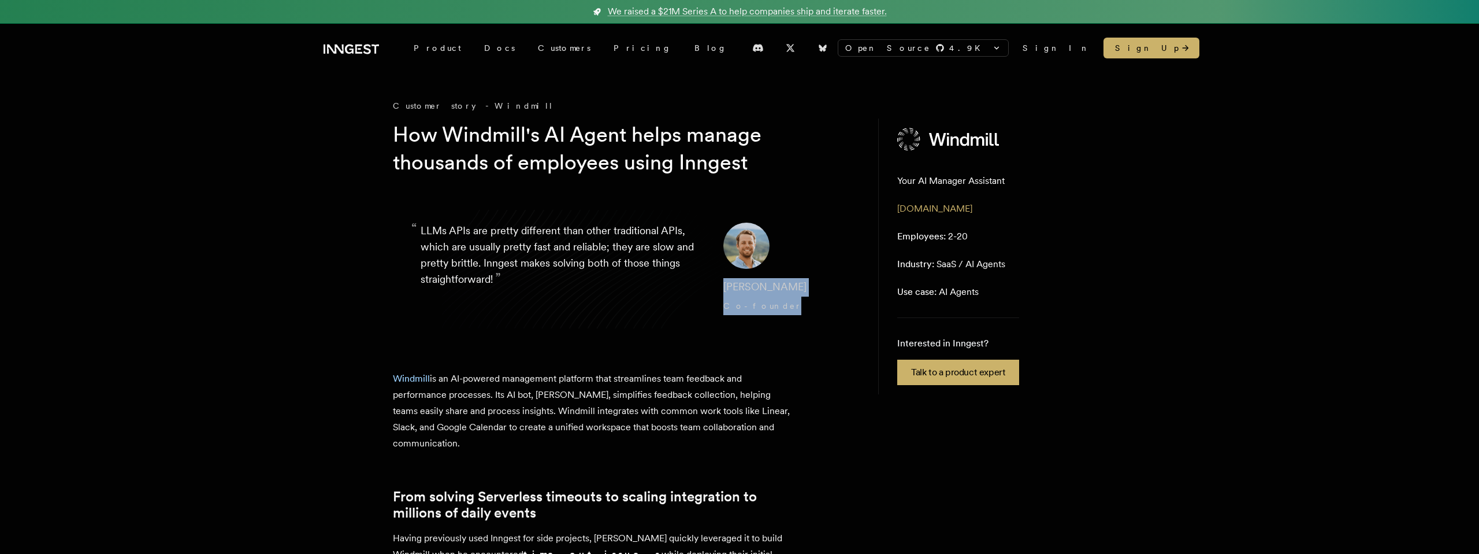
drag, startPoint x: 773, startPoint y: 316, endPoint x: 715, endPoint y: 294, distance: 62.0
click at [715, 294] on blockquote "“ LLMs APIs are pretty different than other traditional APIs, which are usually…" at bounding box center [624, 269] width 462 height 148
copy cite "[PERSON_NAME] Co-founder"
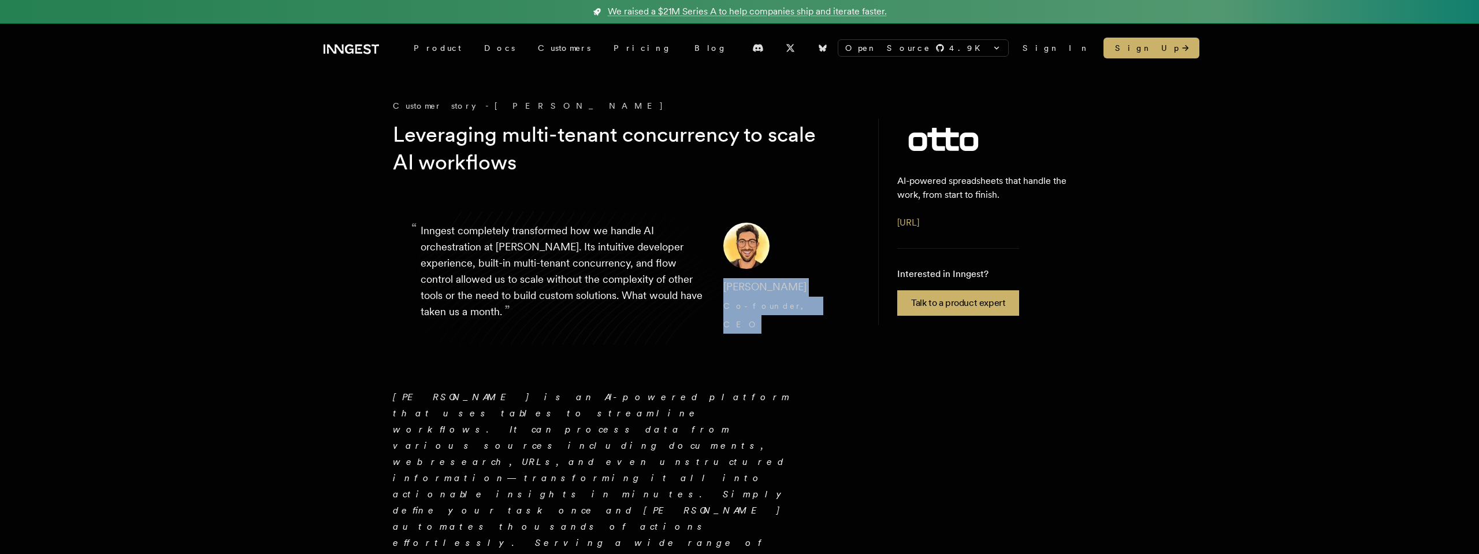
drag, startPoint x: 777, startPoint y: 307, endPoint x: 715, endPoint y: 289, distance: 64.2
click at [723, 289] on cite "Sully Omar Co-founder, CEO" at bounding box center [775, 305] width 104 height 55
copy cite "Sully Omar Co-founder, CEO"
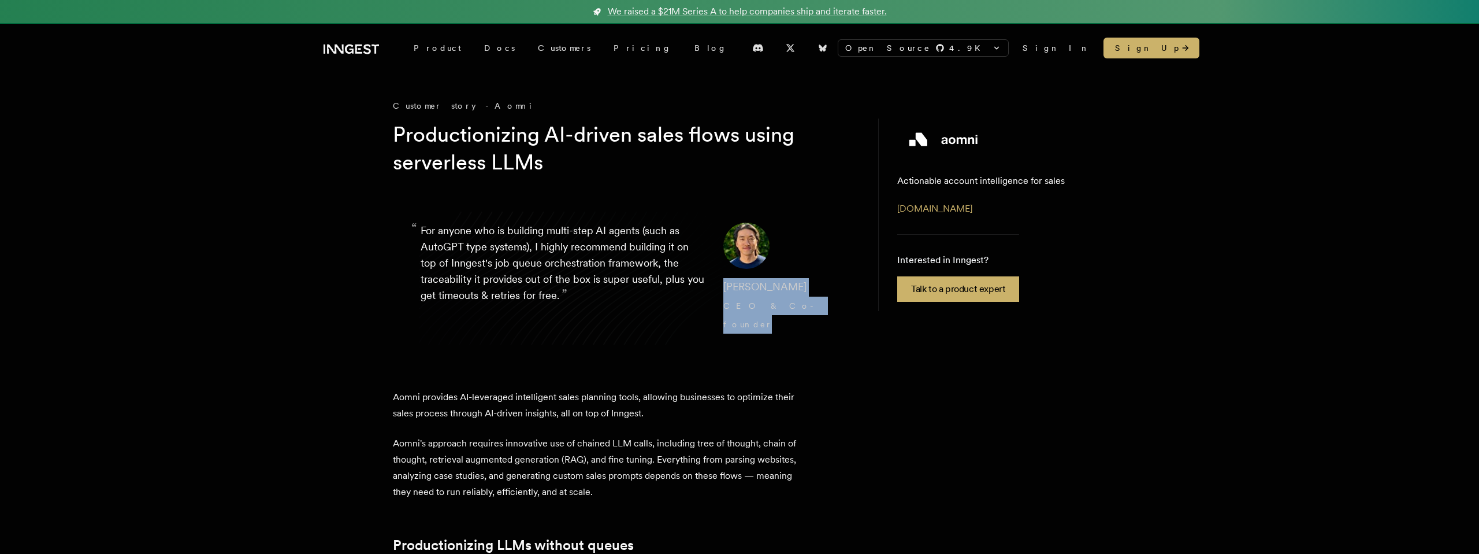
drag, startPoint x: 789, startPoint y: 305, endPoint x: 703, endPoint y: 289, distance: 87.4
click at [703, 289] on blockquote "“ For anyone who is building multi-step AI agents (such as AutoGPT type systems…" at bounding box center [624, 278] width 462 height 166
copy blockquote "” David Zhang CEO & Co-founder"
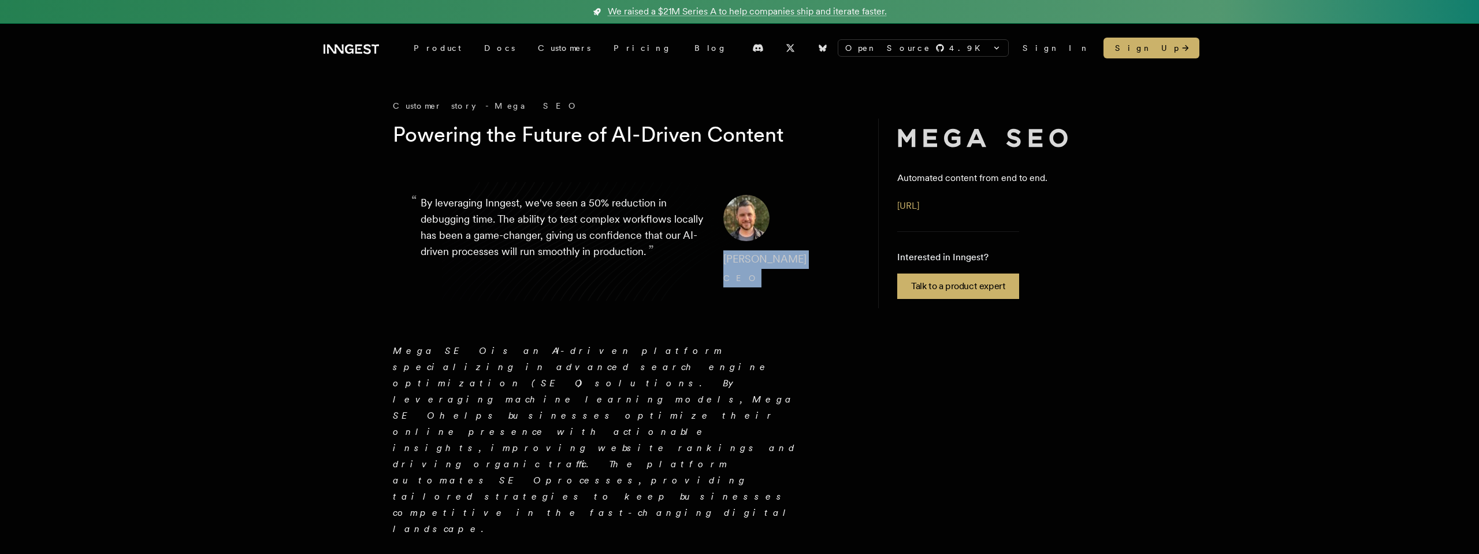
drag, startPoint x: 739, startPoint y: 281, endPoint x: 705, endPoint y: 259, distance: 40.6
click at [705, 259] on blockquote "“ By leveraging Inngest, we've seen a 50% reduction in debugging time. The abil…" at bounding box center [624, 241] width 462 height 148
copy cite "[PERSON_NAME] CEO"
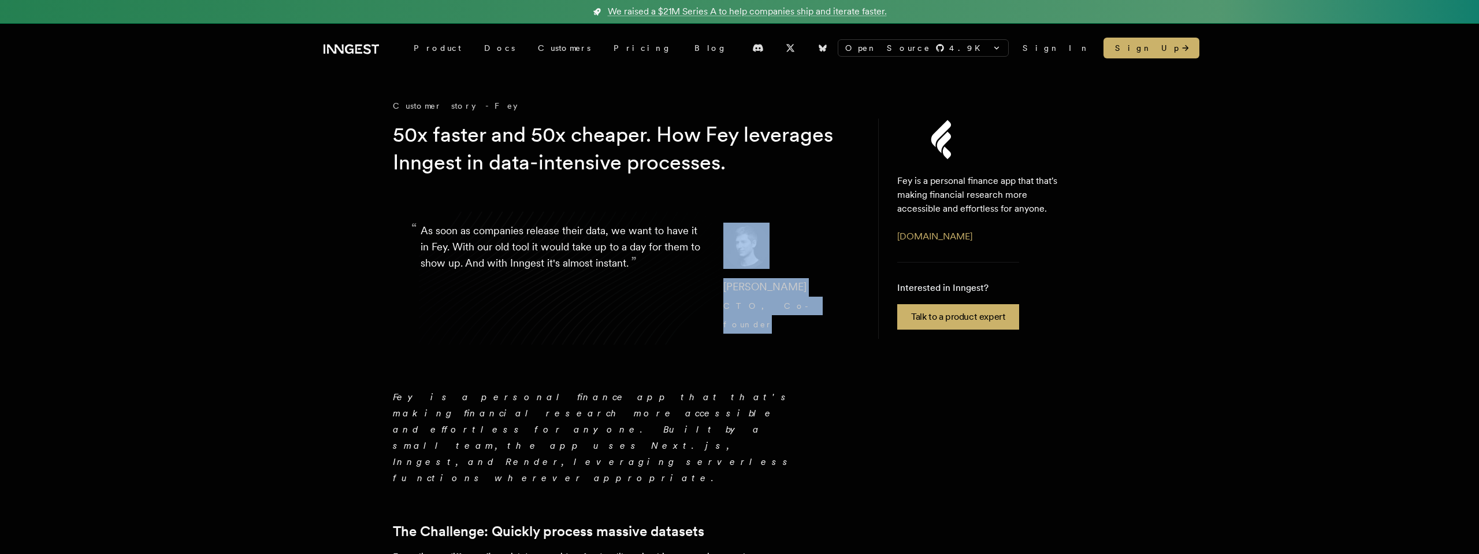
drag, startPoint x: 786, startPoint y: 320, endPoint x: 700, endPoint y: 288, distance: 91.6
click at [700, 288] on blockquote "“ As soon as companies release their data, we want to have it in Fey. With our …" at bounding box center [624, 278] width 462 height 166
click at [723, 291] on span "Dennis Brotzky" at bounding box center [764, 286] width 83 height 12
drag, startPoint x: 778, startPoint y: 305, endPoint x: 714, endPoint y: 292, distance: 65.3
click at [723, 292] on cite "Dennis Brotzky CTO, Co-founder" at bounding box center [775, 305] width 104 height 55
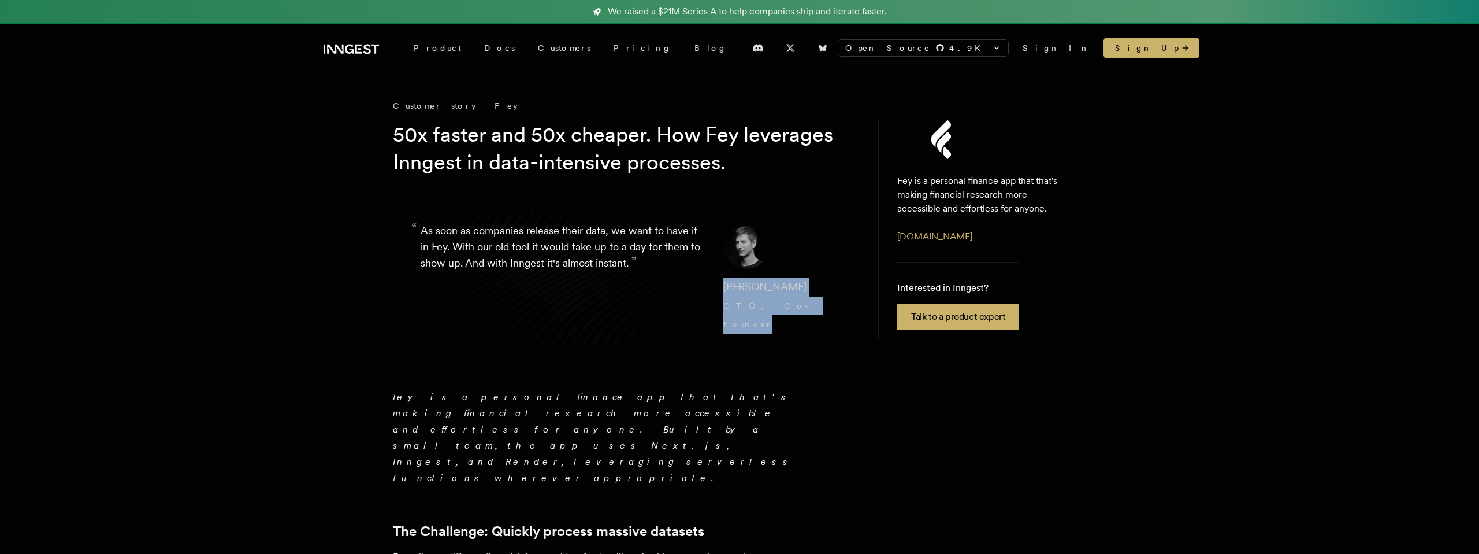
copy cite "Dennis Brotzky CTO, Co-founder"
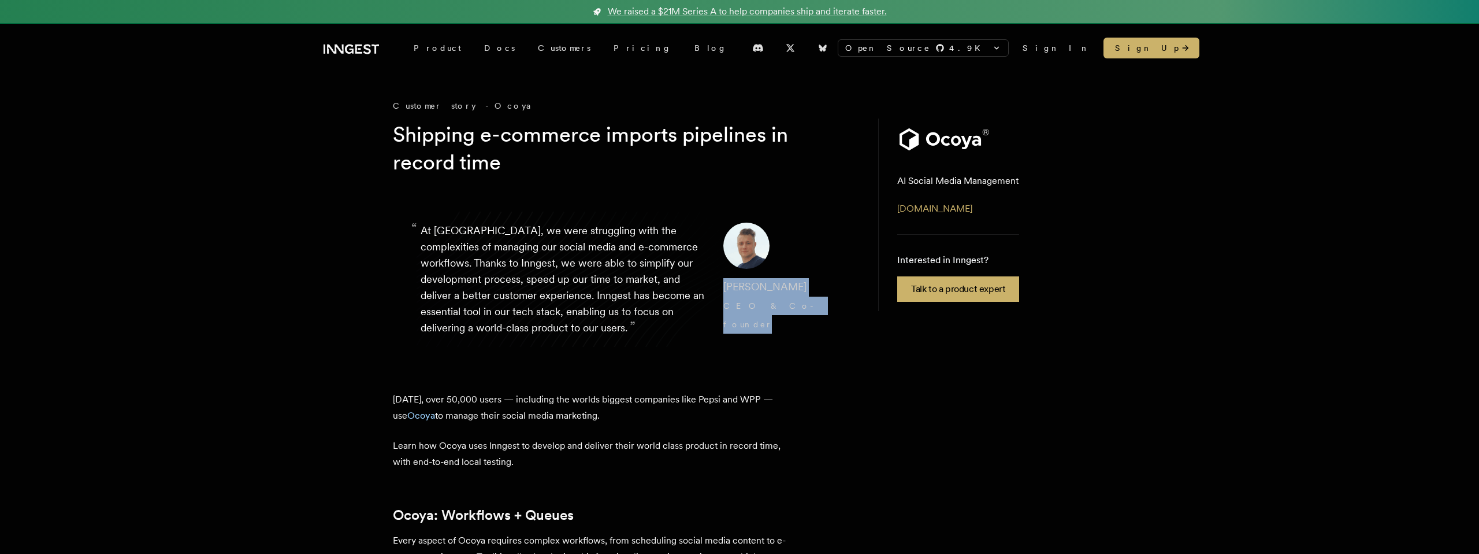
drag, startPoint x: 786, startPoint y: 308, endPoint x: 703, endPoint y: 288, distance: 85.6
click at [703, 288] on blockquote "“ At Ocoya, we were struggling with the complexities of managing our social med…" at bounding box center [624, 279] width 462 height 169
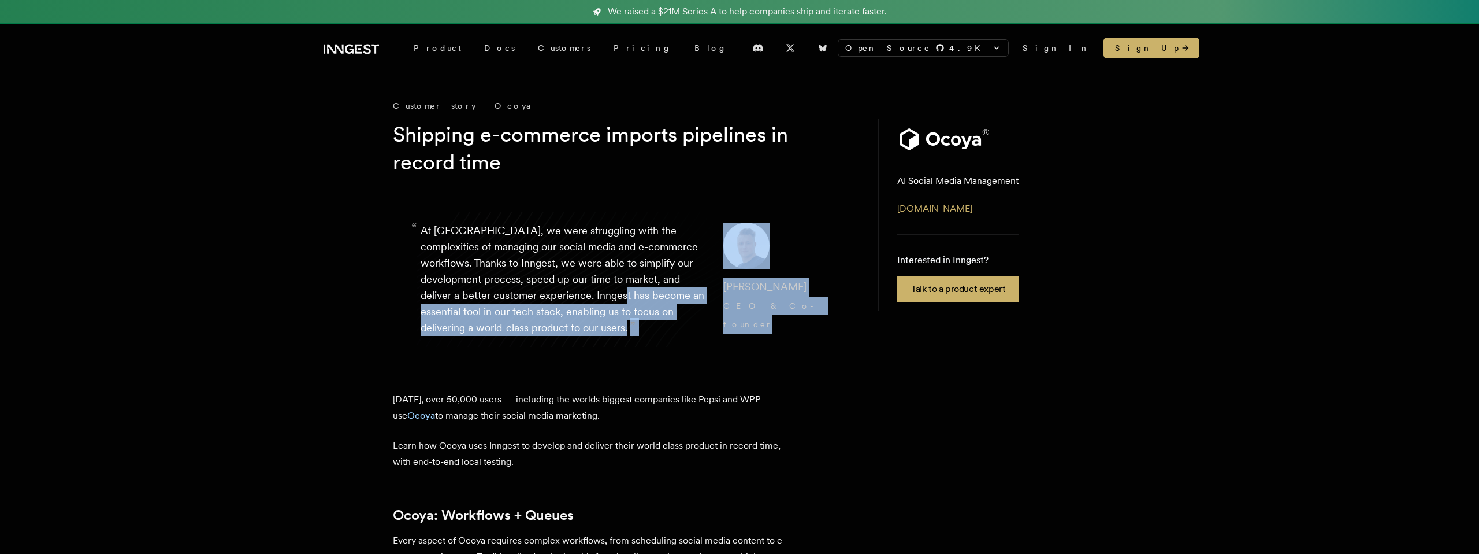
copy blockquote "an essential tool in our tech stack, enabling us to focus on delivering a world…"
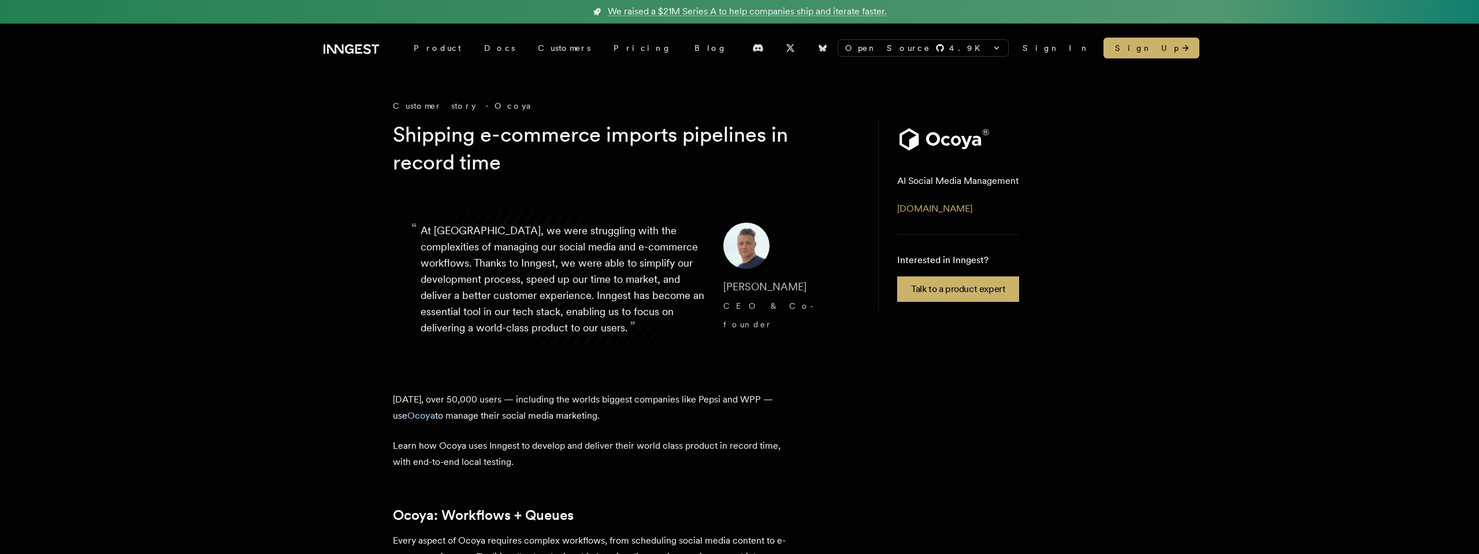
click at [738, 310] on span "CEO & Co-founder" at bounding box center [770, 315] width 95 height 28
drag, startPoint x: 792, startPoint y: 305, endPoint x: 716, endPoint y: 292, distance: 76.8
click at [723, 292] on cite "Aivaras Tumas CEO & Co-founder" at bounding box center [775, 305] width 104 height 55
copy cite "Aivaras Tumas CEO & Co-founder"
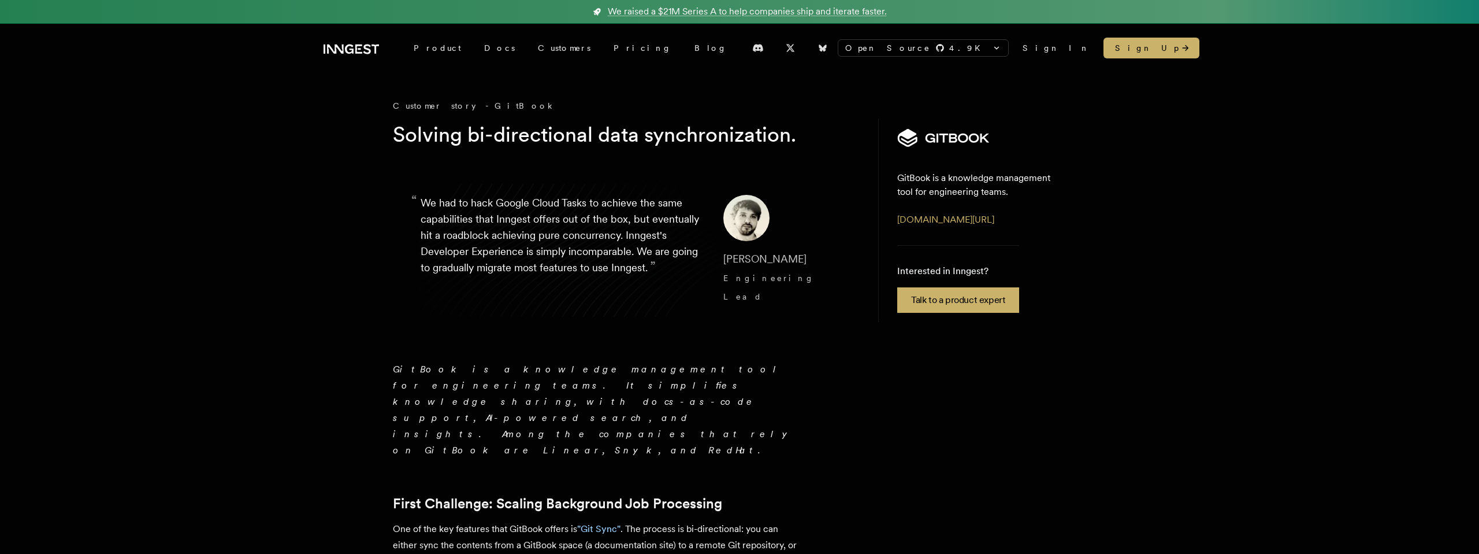
drag, startPoint x: 785, startPoint y: 284, endPoint x: 710, endPoint y: 258, distance: 79.7
click at [710, 258] on blockquote "“ We had to hack Google Cloud Tasks to achieve the same capabilities that Innge…" at bounding box center [624, 250] width 462 height 166
copy cite "Johan Preynat Engineering Lead"
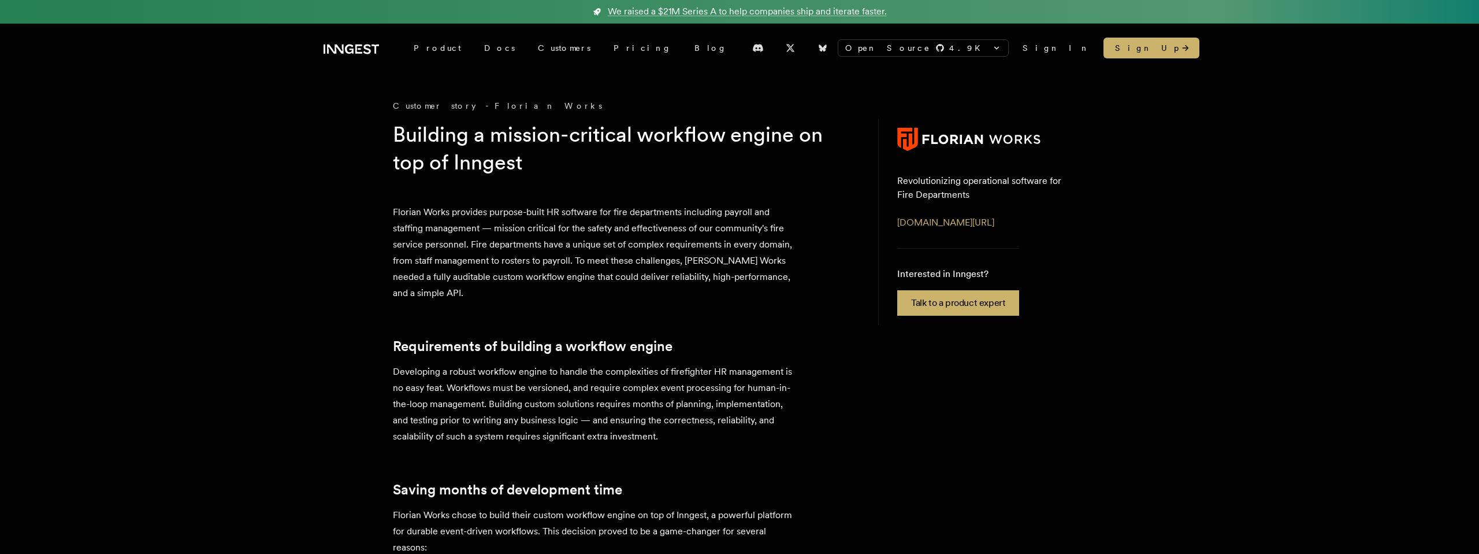
click at [755, 339] on h2 "Requirements of building a workflow engine" at bounding box center [595, 346] width 404 height 16
click at [693, 297] on p "Florian Works provides purpose-built HR software for fire departments including…" at bounding box center [595, 252] width 404 height 97
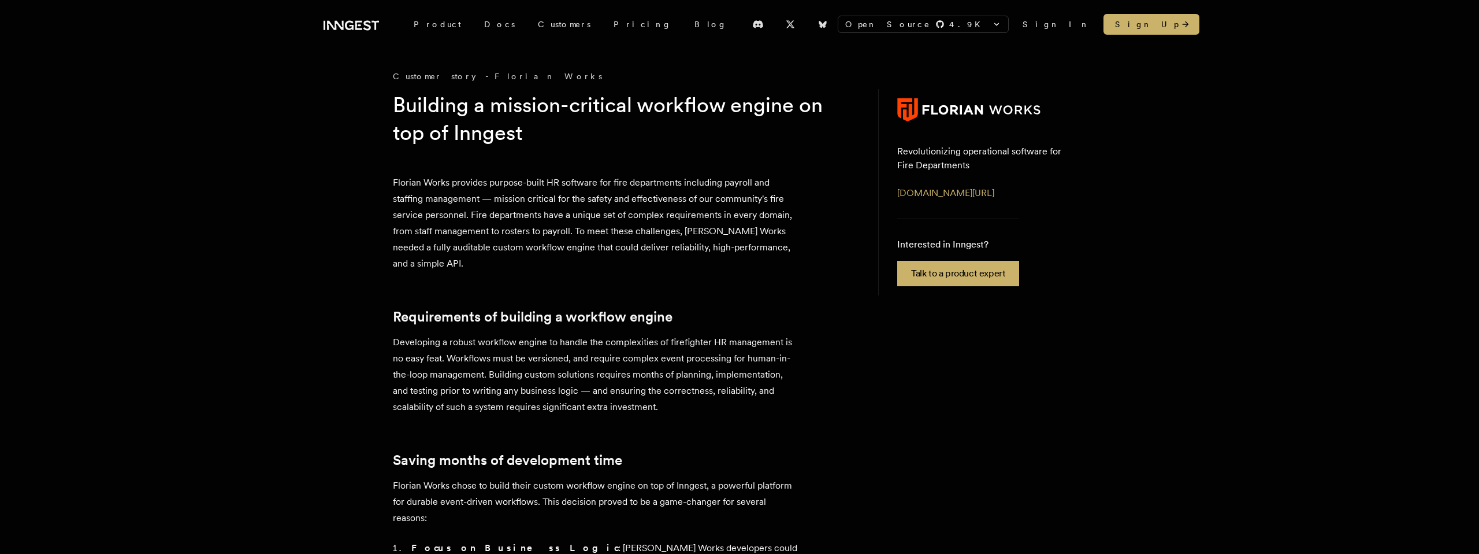
scroll to position [31, 0]
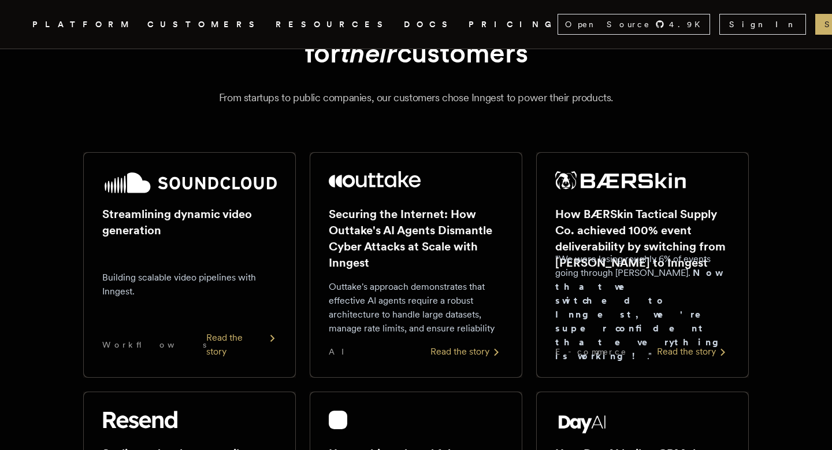
scroll to position [122, 0]
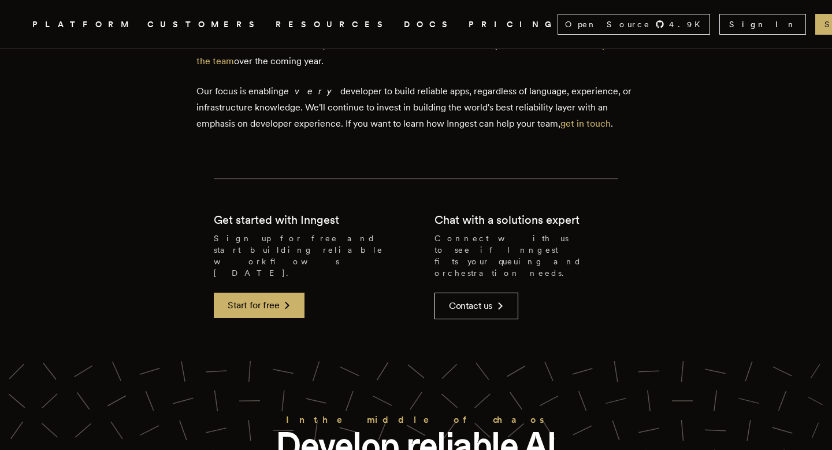
scroll to position [1187, 0]
